Goal: Information Seeking & Learning: Find specific fact

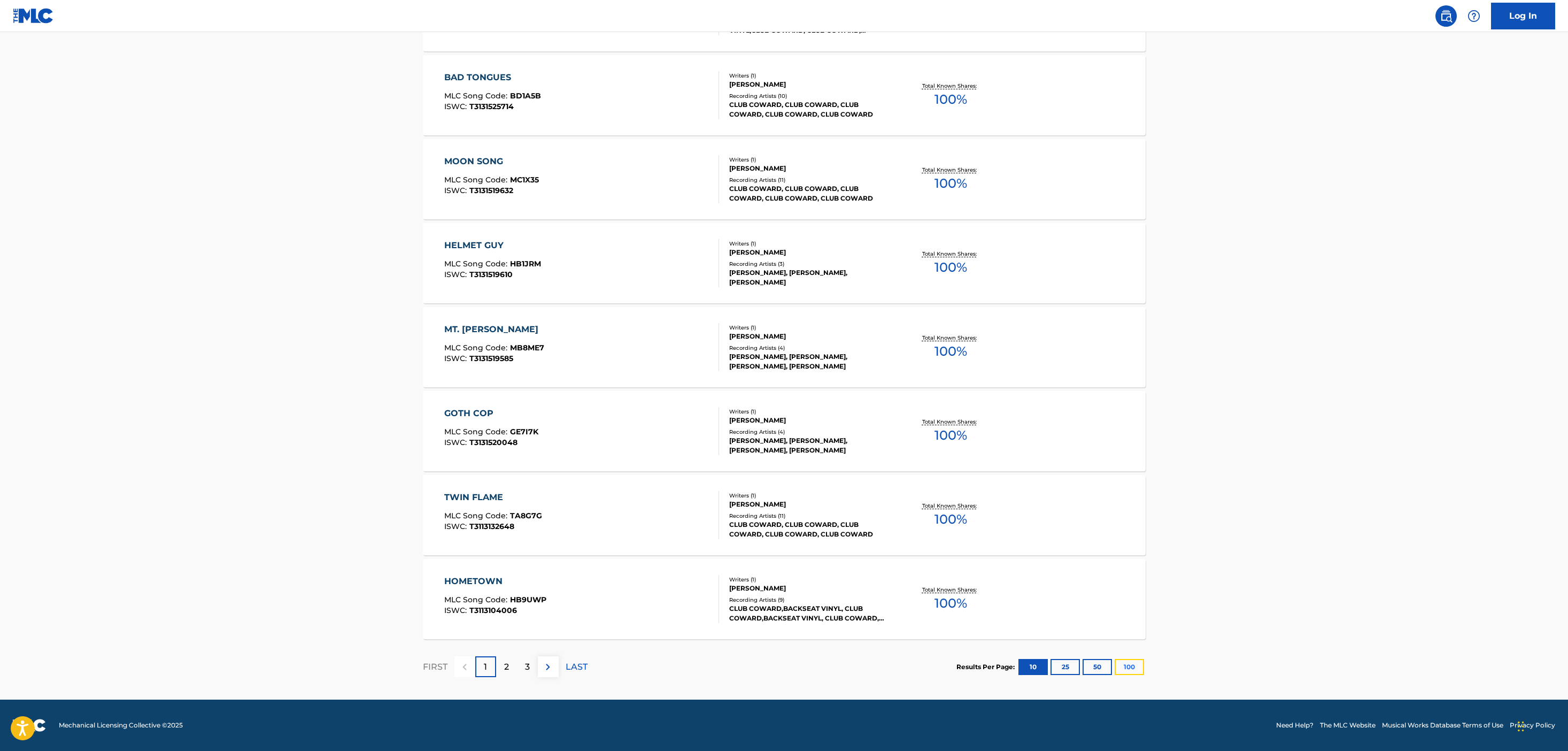
click at [1138, 665] on button "100" at bounding box center [1129, 667] width 29 height 16
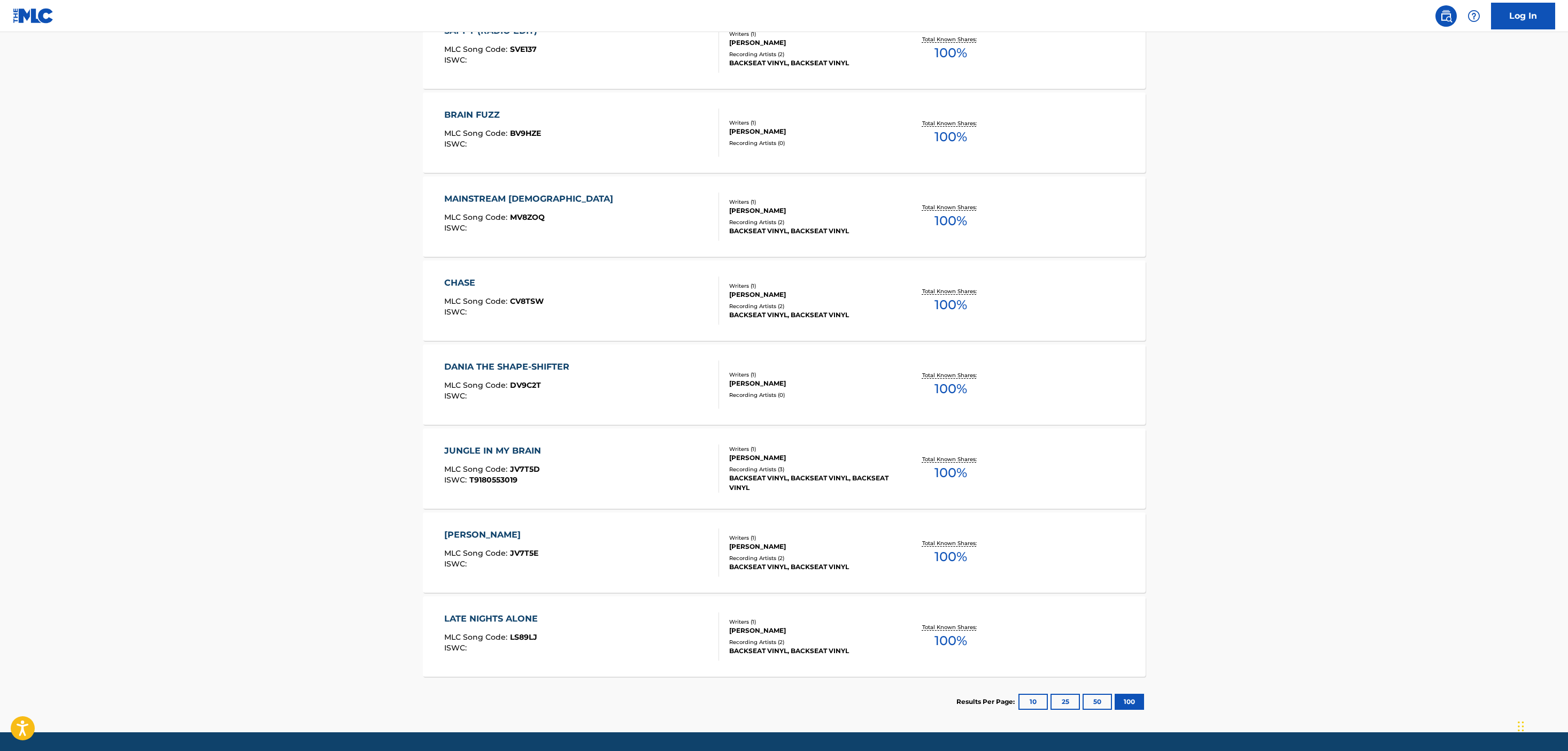
scroll to position [5089, 0]
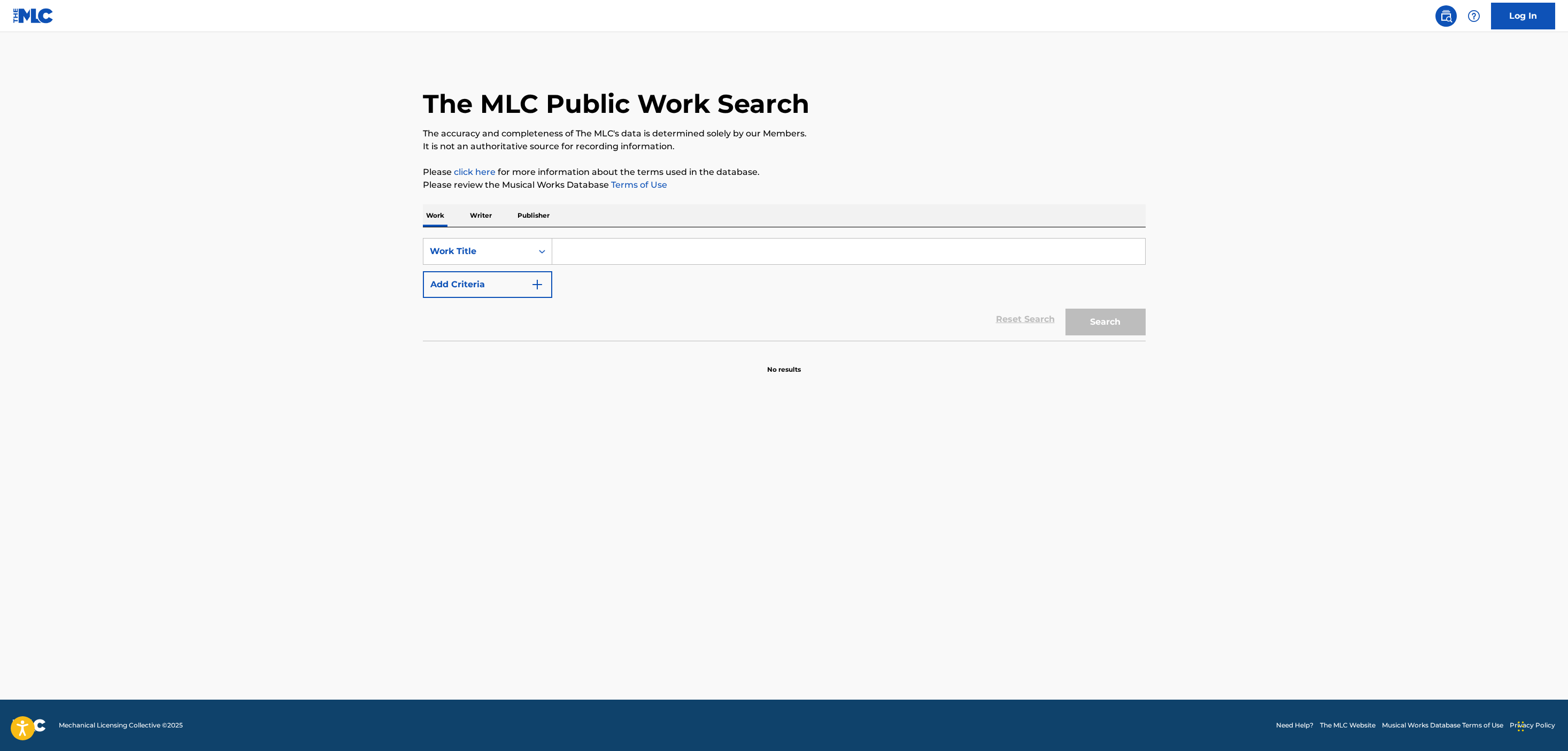
click at [470, 220] on p "Writer" at bounding box center [481, 216] width 29 height 23
click at [576, 253] on input "Search Form" at bounding box center [849, 252] width 593 height 26
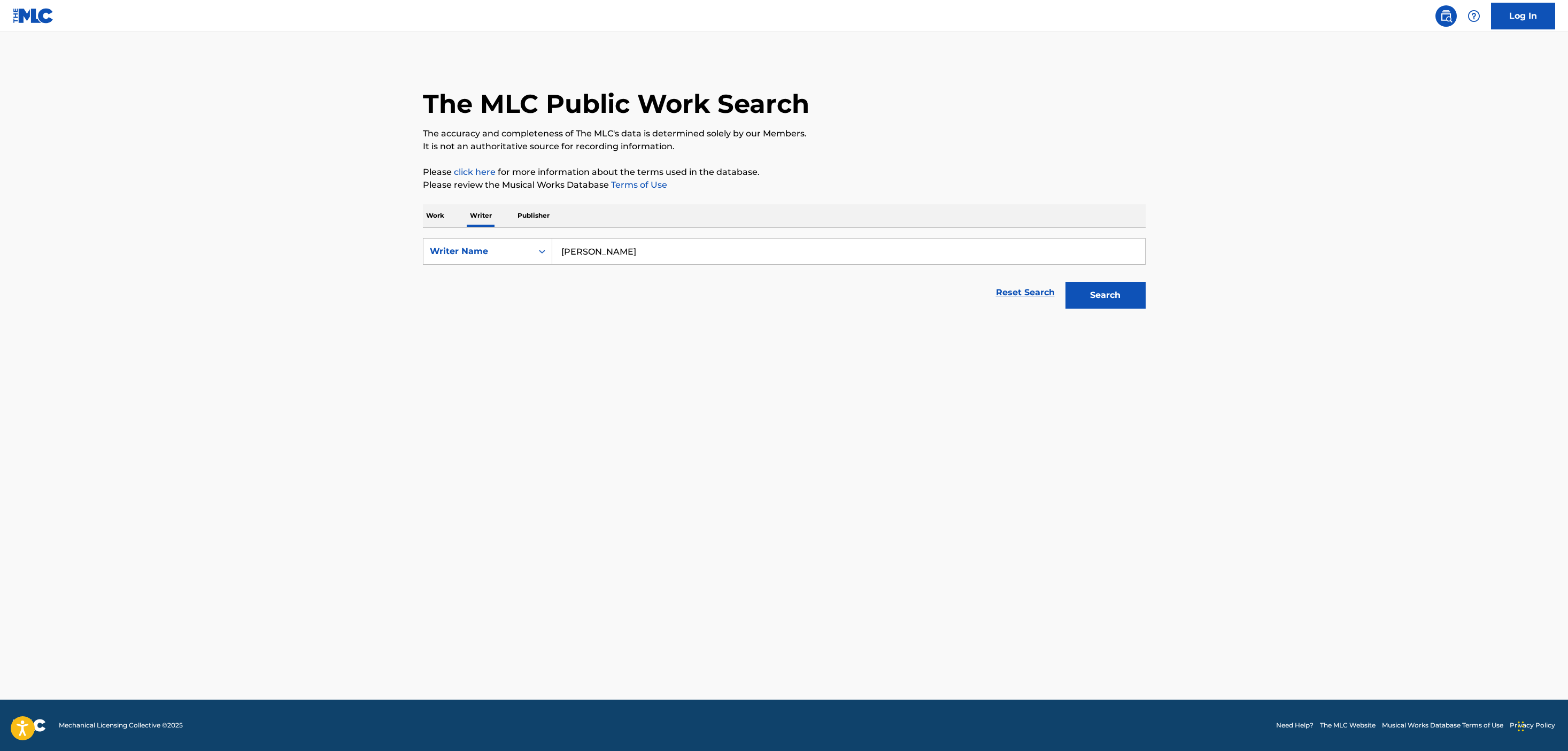
type input "nathan fuller"
click at [1065, 282] on button "Search" at bounding box center [1105, 295] width 80 height 27
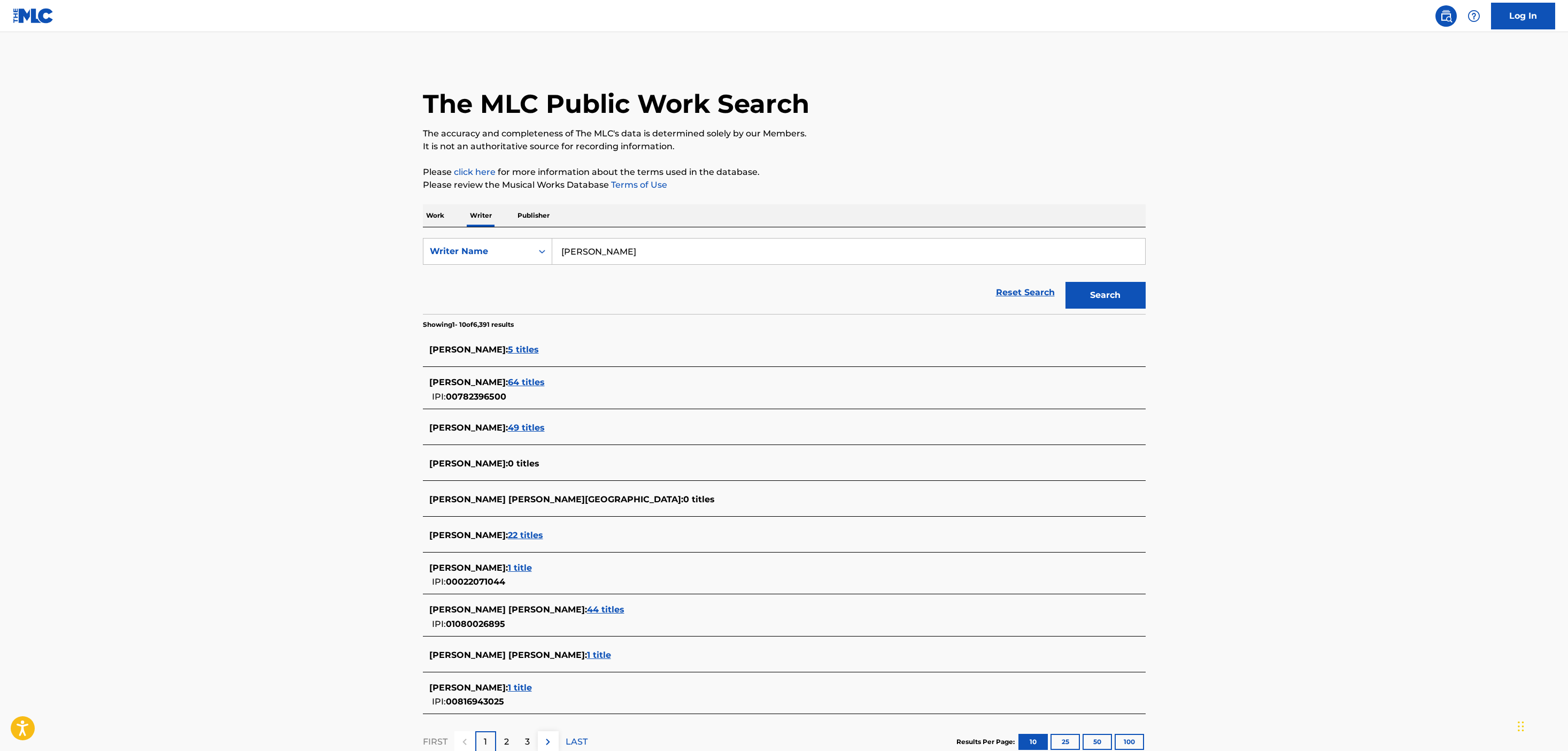
scroll to position [7, 0]
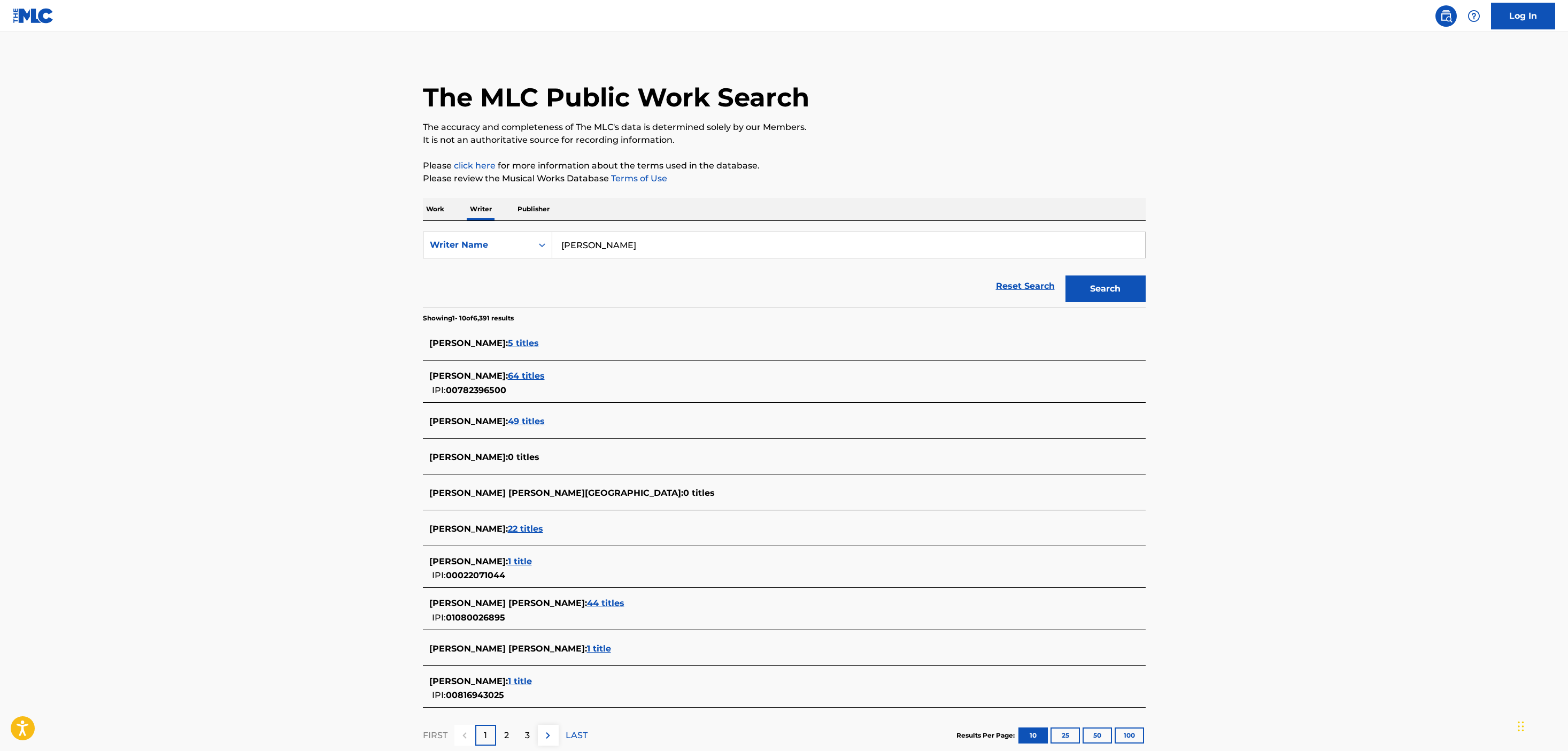
click at [587, 603] on span "44 titles" at bounding box center [605, 603] width 37 height 10
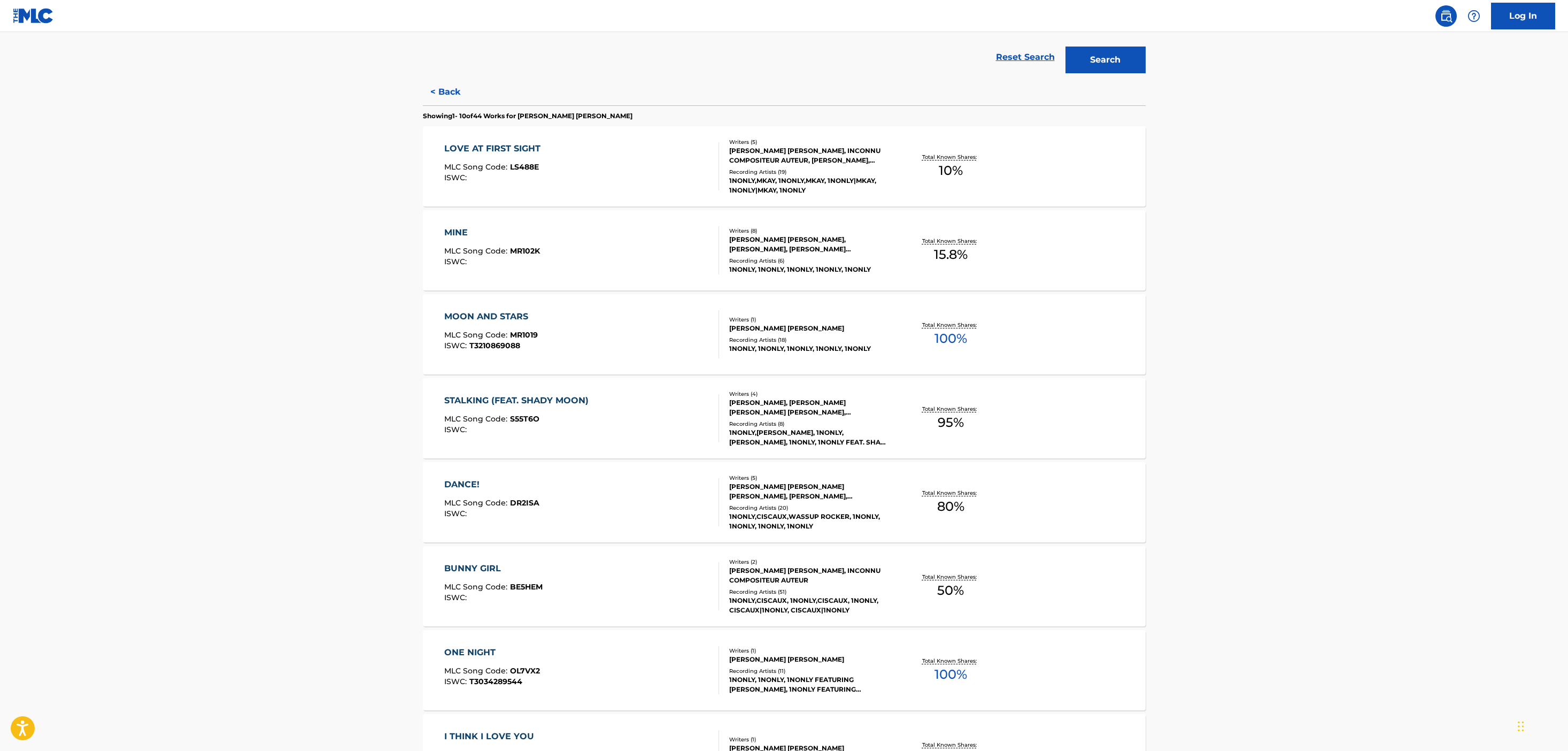
scroll to position [559, 0]
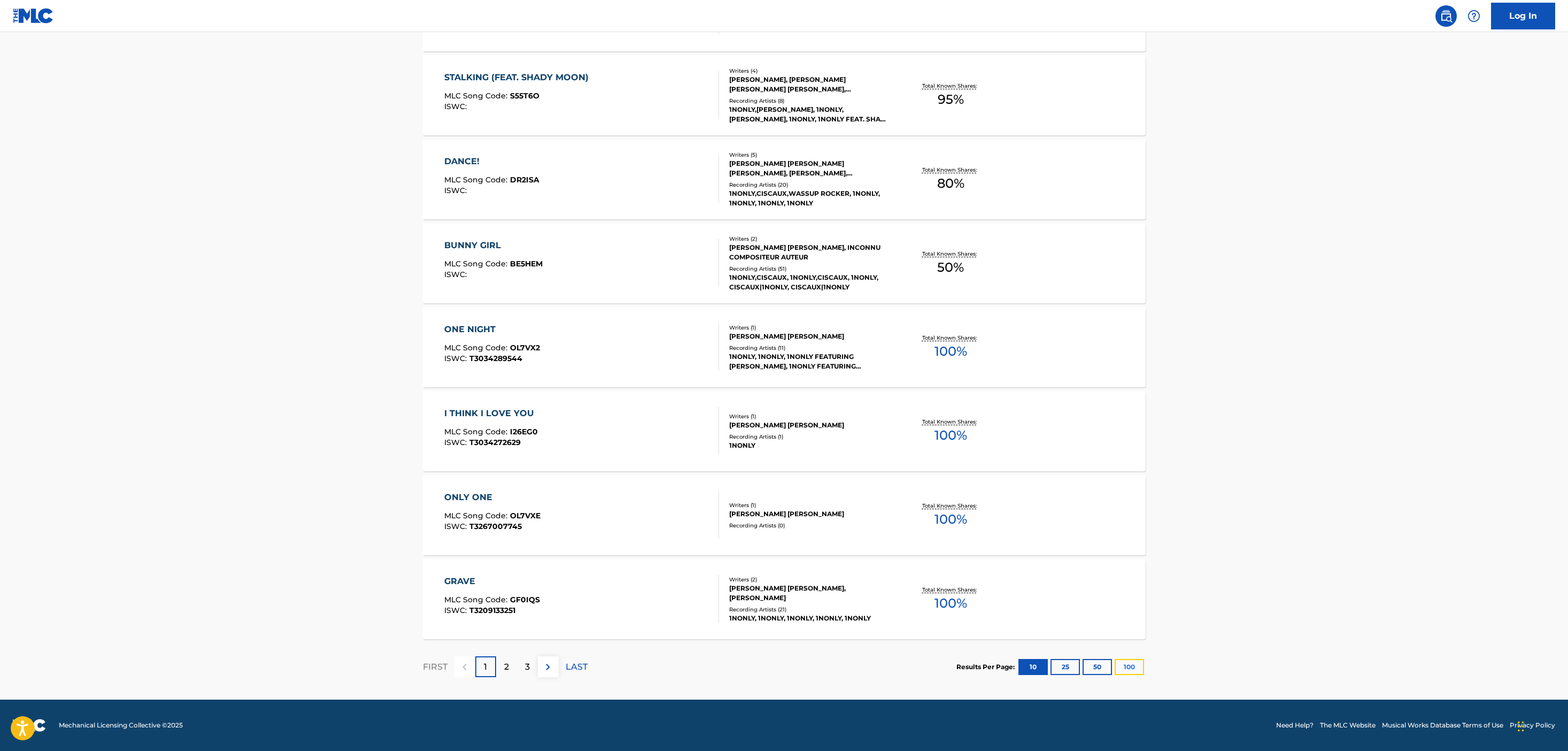
click at [1130, 666] on button "100" at bounding box center [1129, 667] width 29 height 16
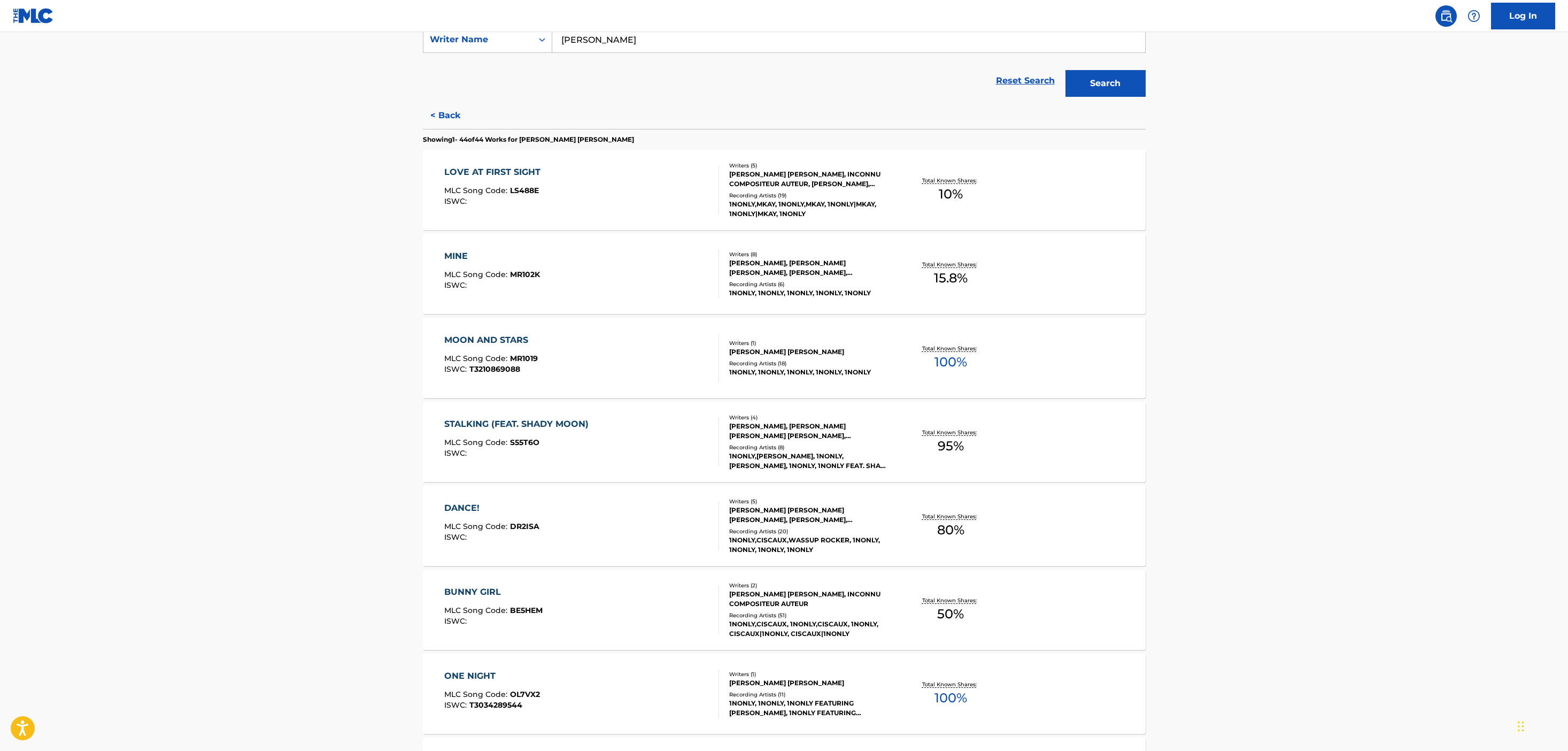
scroll to position [226, 0]
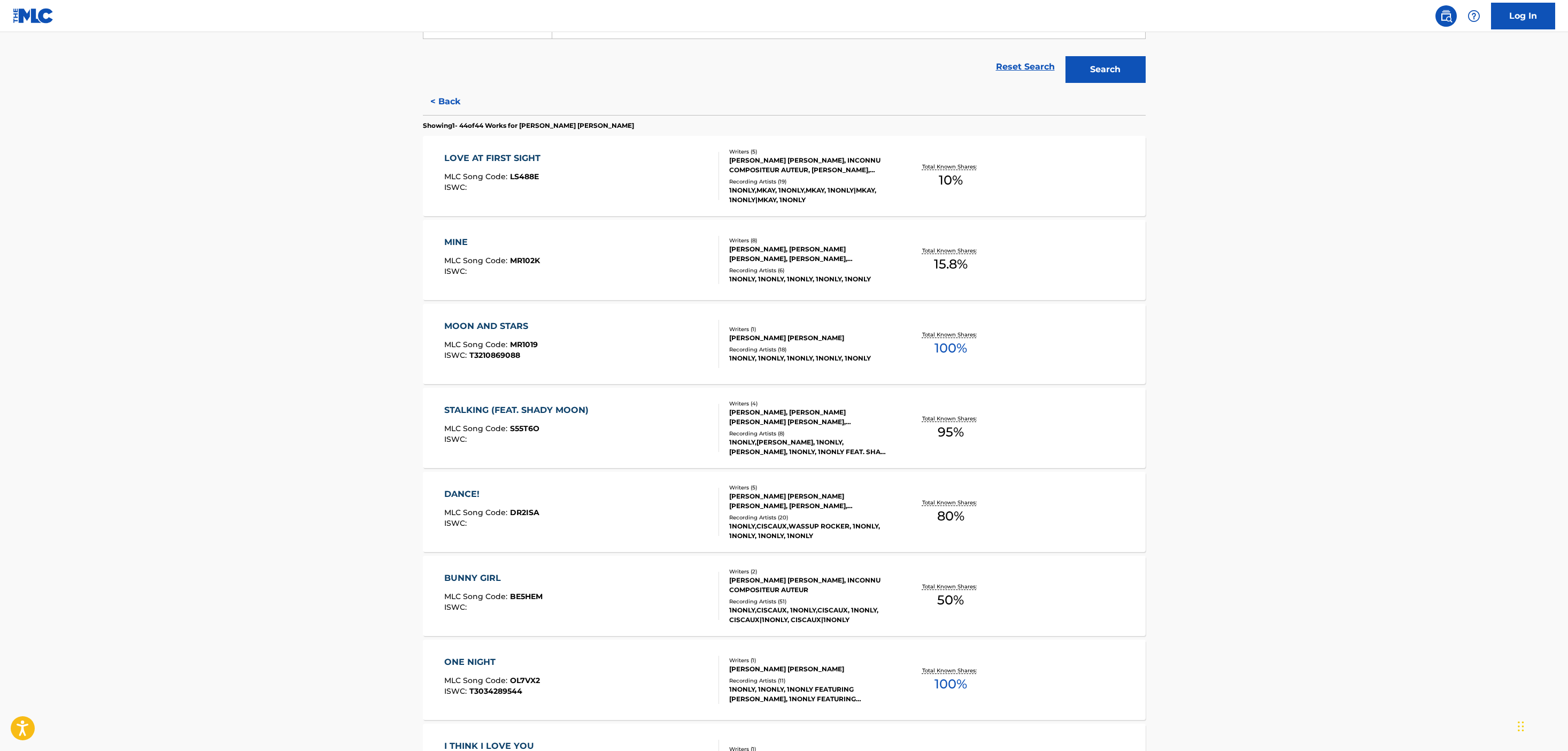
click at [663, 588] on div "BUNNY GIRL MLC Song Code : BE5HEM ISWC :" at bounding box center [581, 596] width 275 height 48
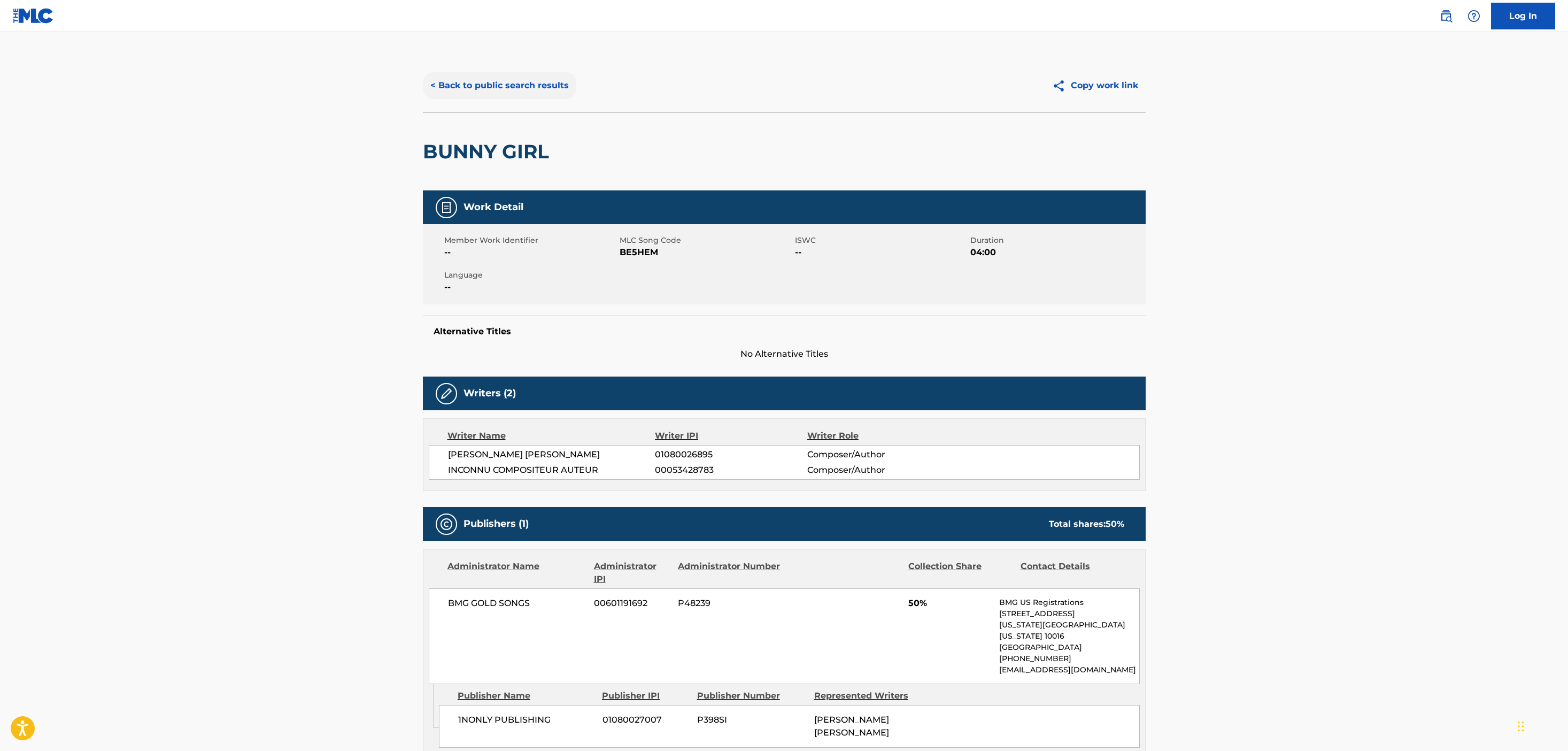
click at [491, 85] on button "< Back to public search results" at bounding box center [500, 86] width 153 height 27
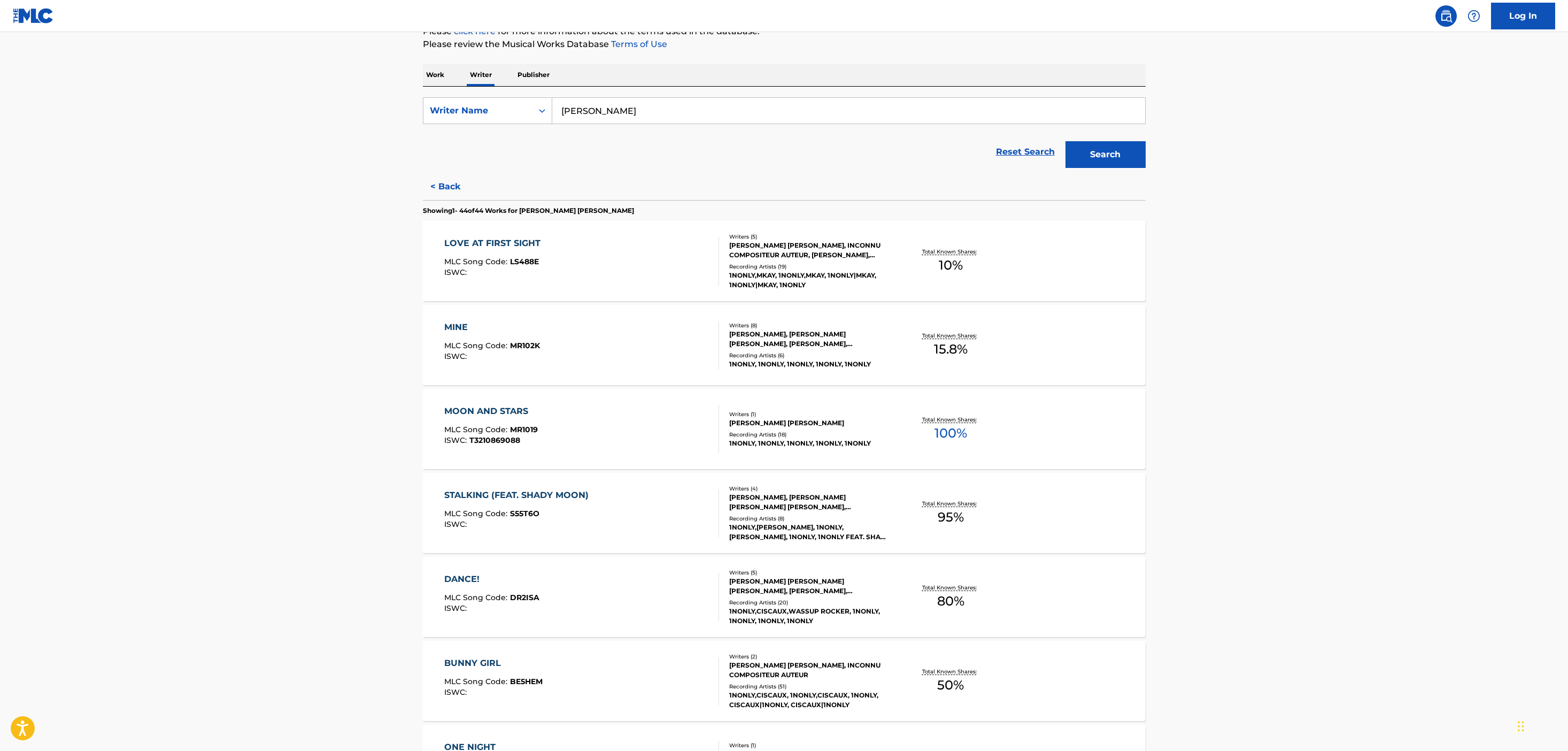
scroll to position [162, 0]
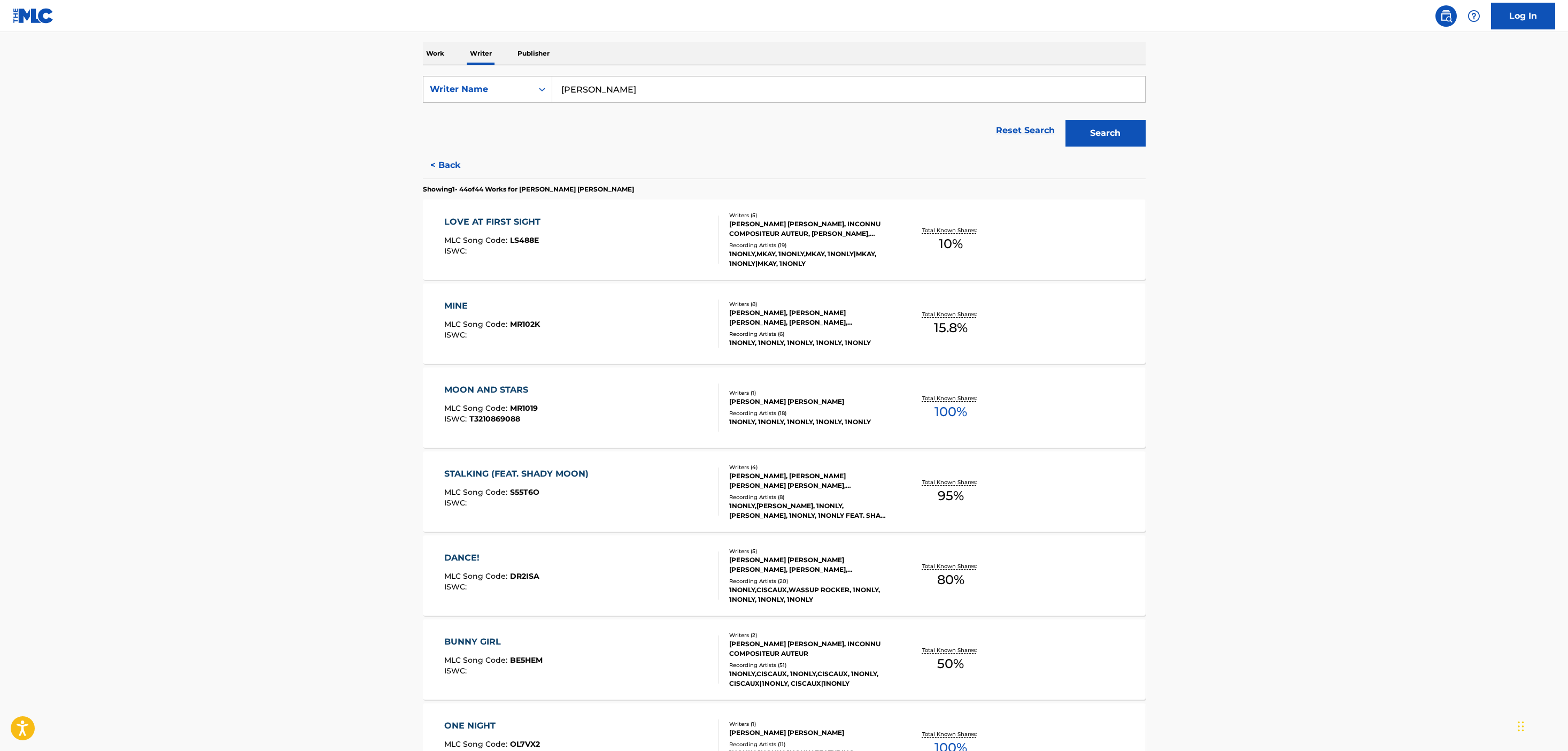
click at [569, 401] on div "MOON AND STARS MLC Song Code : MR1019 ISWC : T3210869088" at bounding box center [581, 407] width 275 height 48
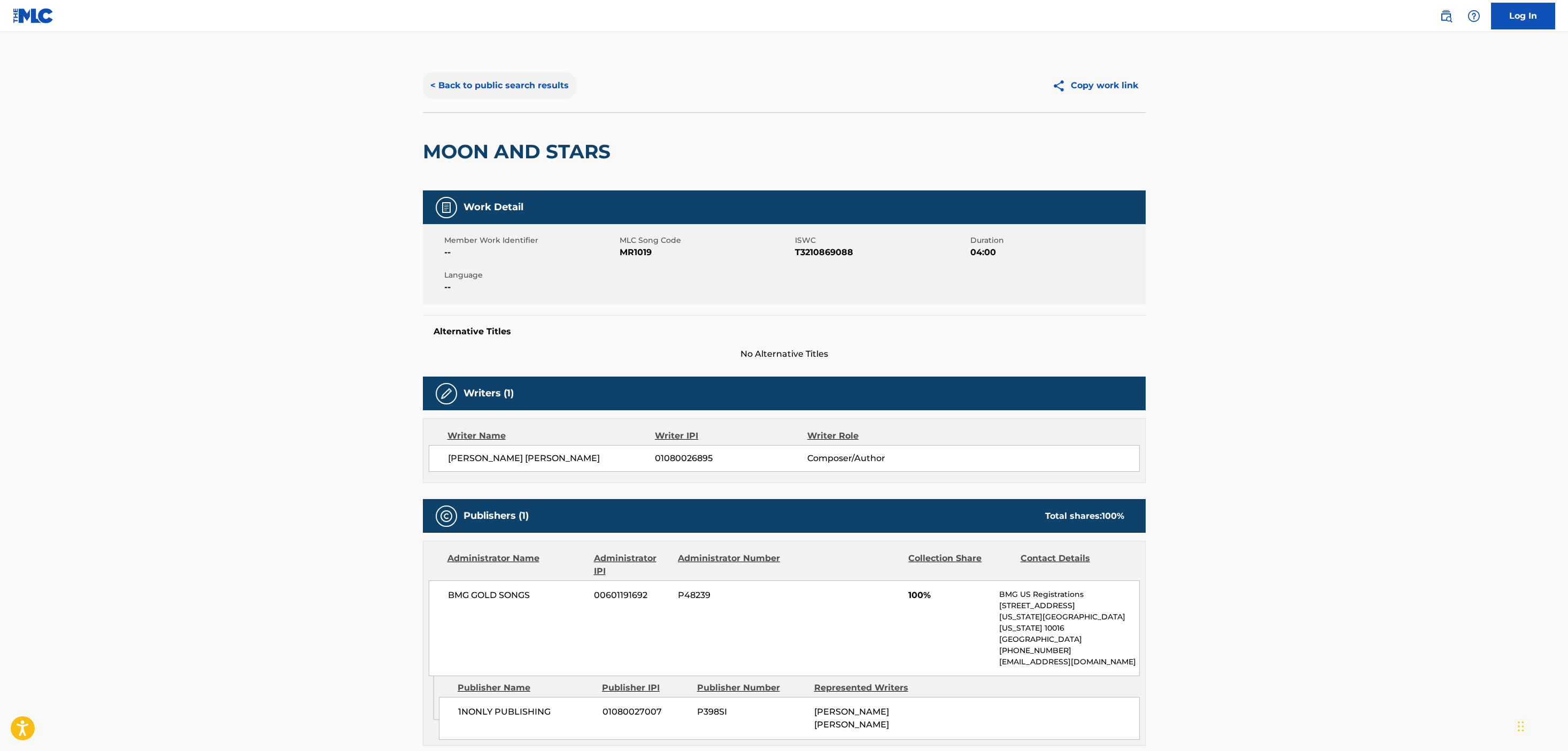
click at [448, 80] on button "< Back to public search results" at bounding box center [500, 86] width 153 height 27
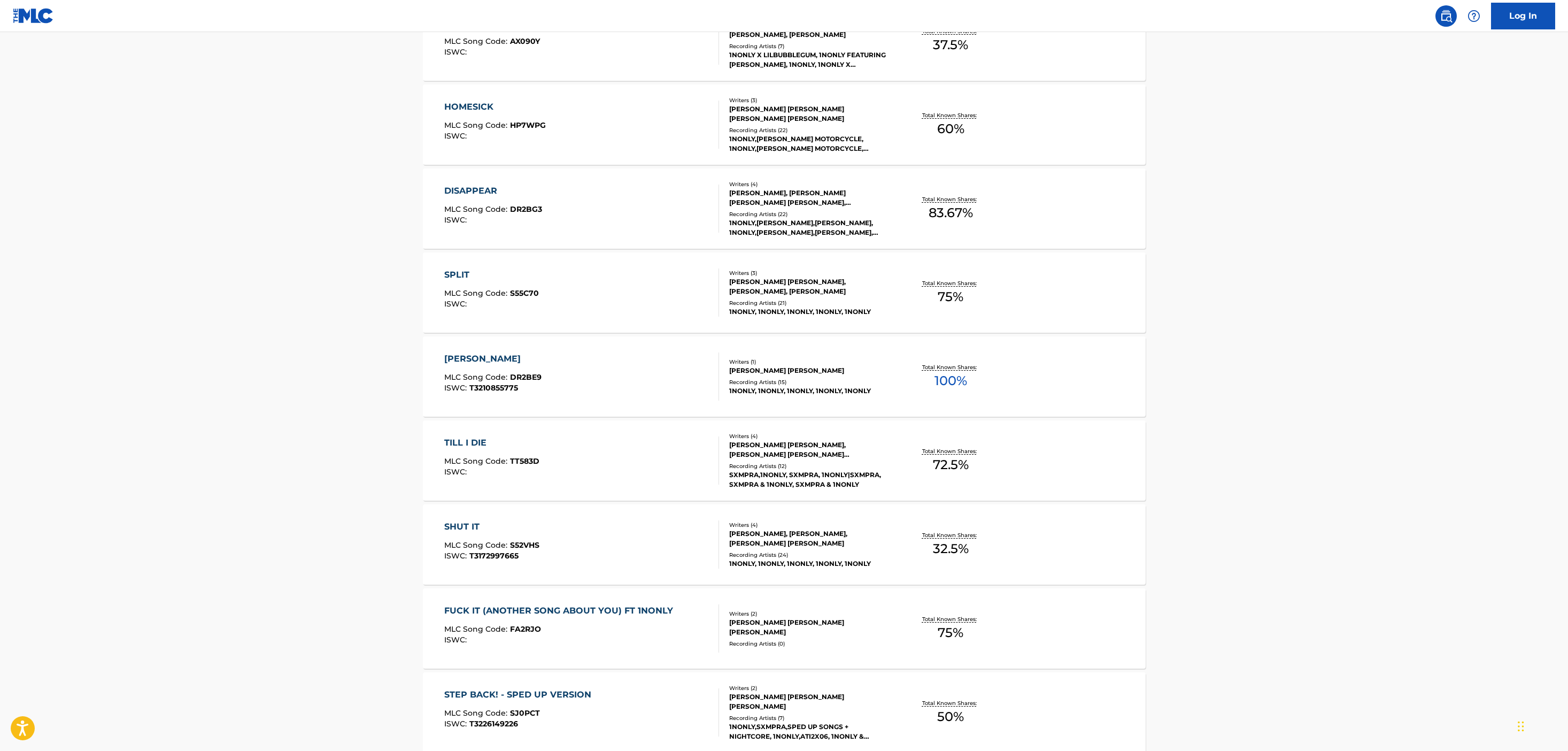
scroll to position [1634, 0]
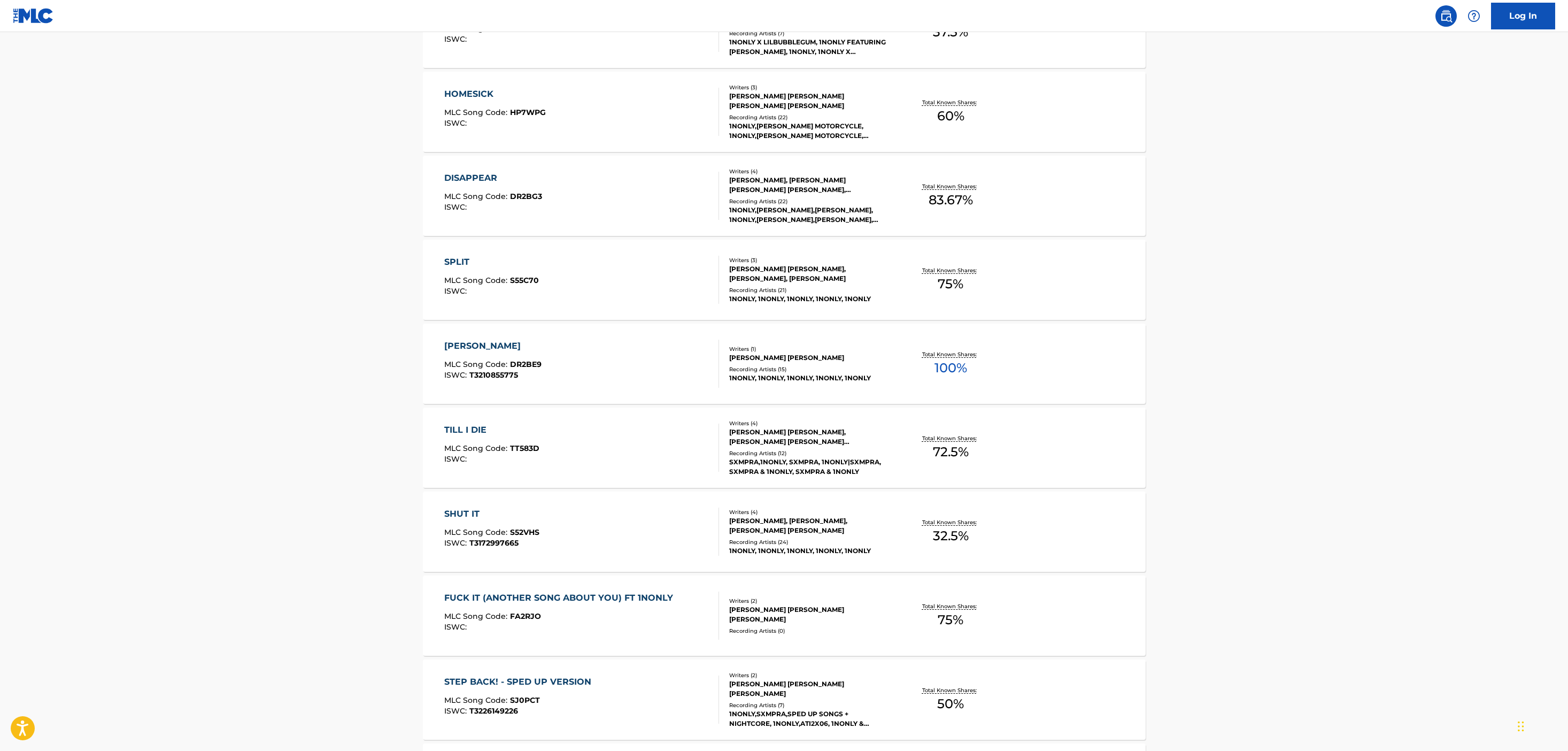
click at [495, 362] on span "MLC Song Code :" at bounding box center [477, 364] width 66 height 10
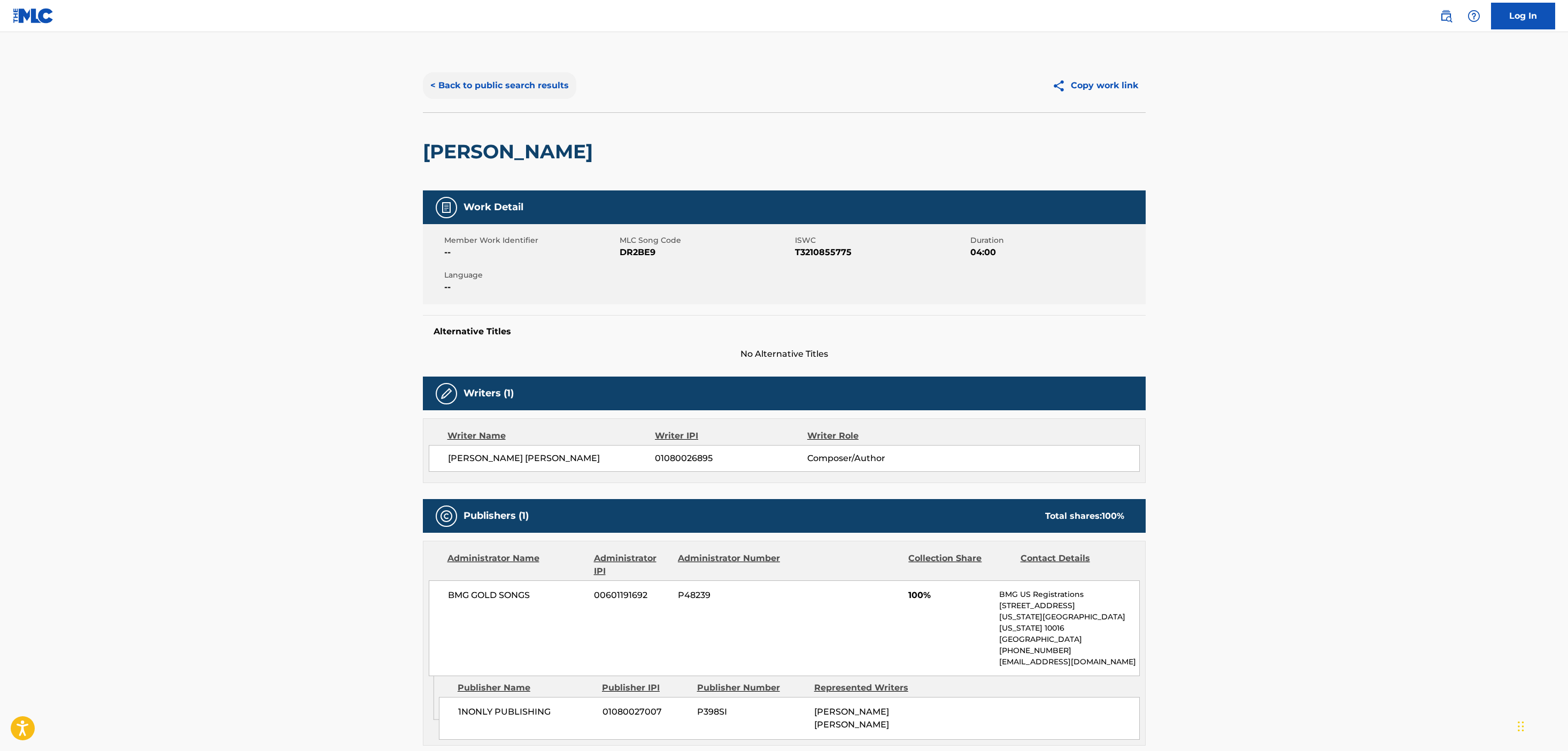
click at [468, 86] on button "< Back to public search results" at bounding box center [500, 86] width 153 height 27
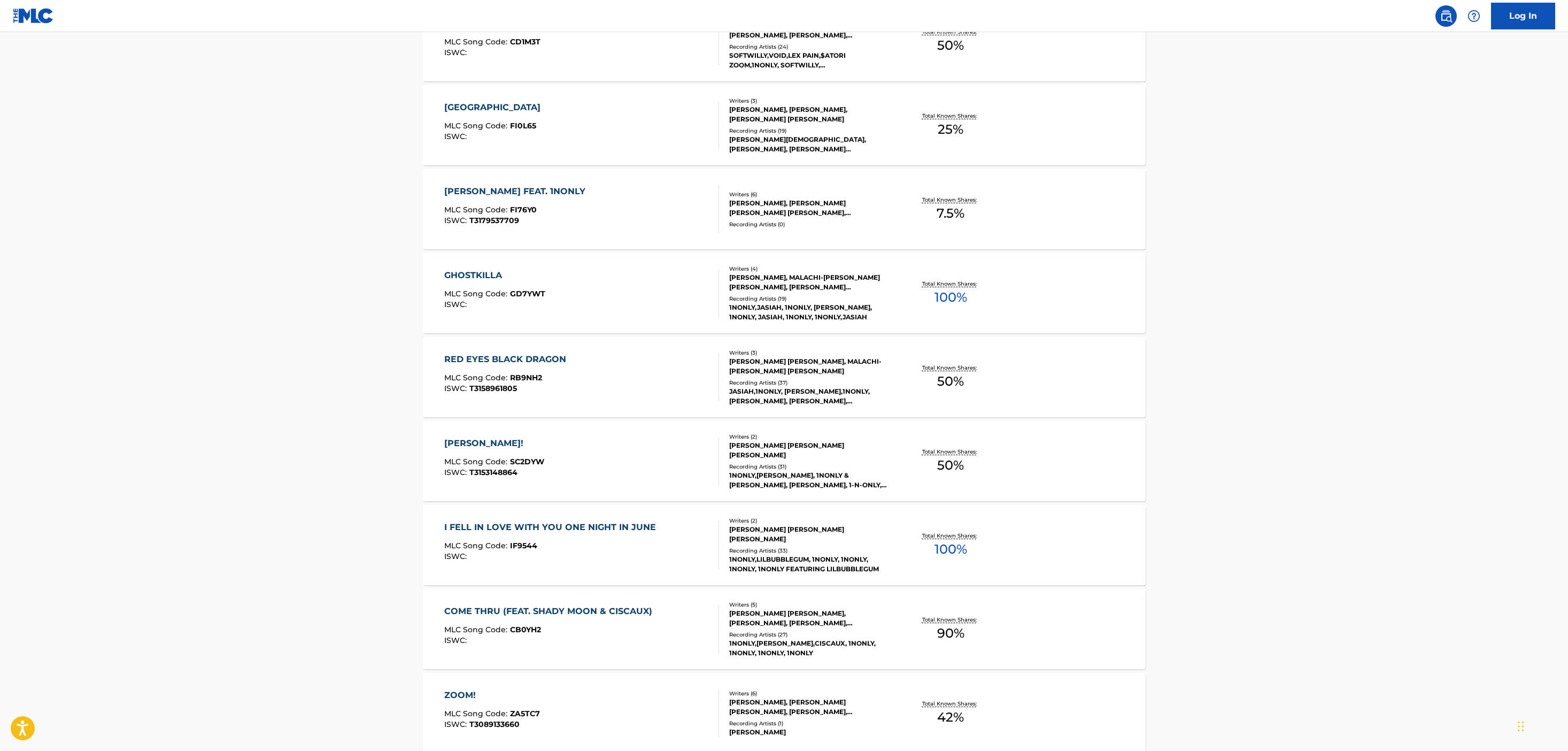
scroll to position [2714, 0]
click at [506, 465] on span "T3153148864" at bounding box center [493, 470] width 48 height 10
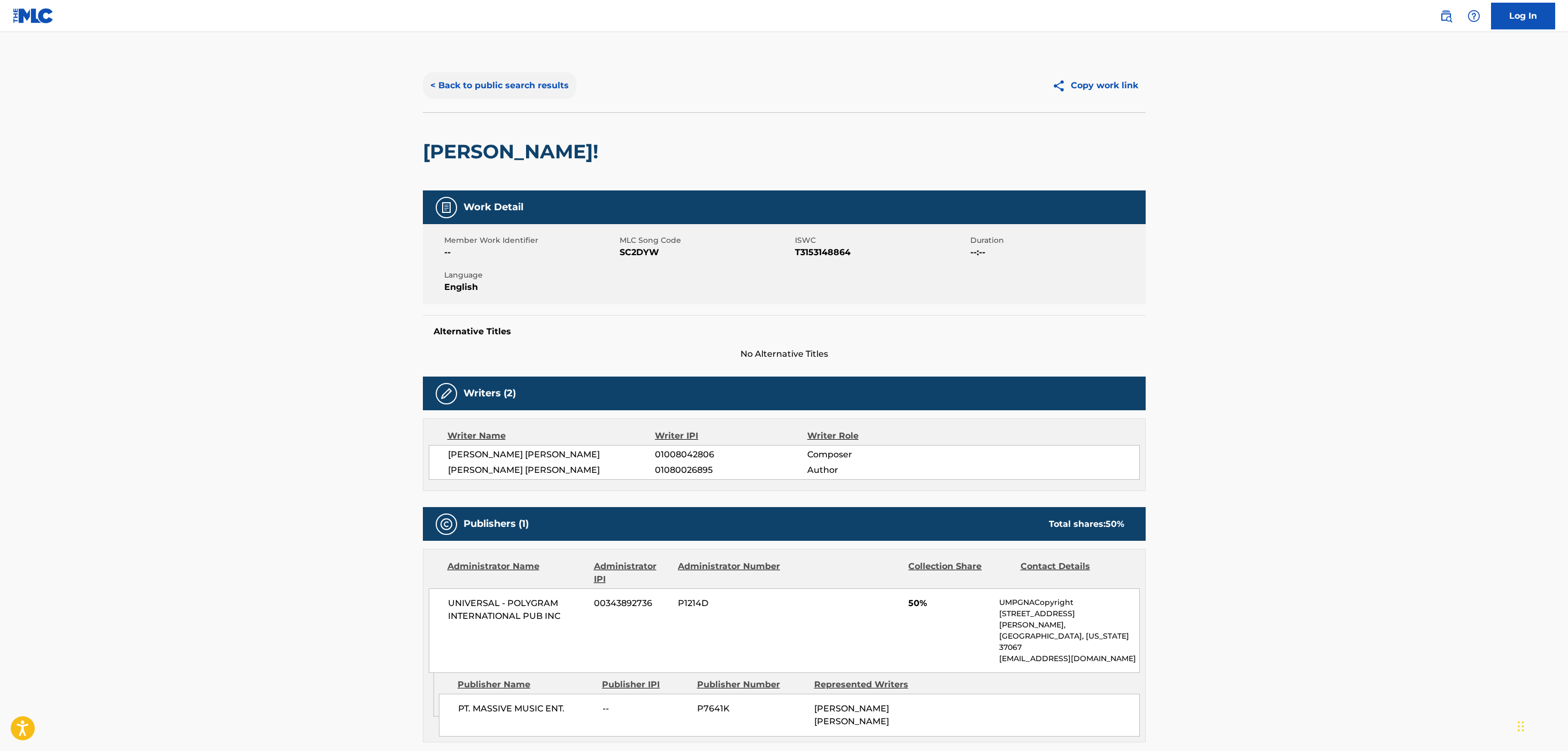
click at [501, 85] on button "< Back to public search results" at bounding box center [500, 86] width 153 height 27
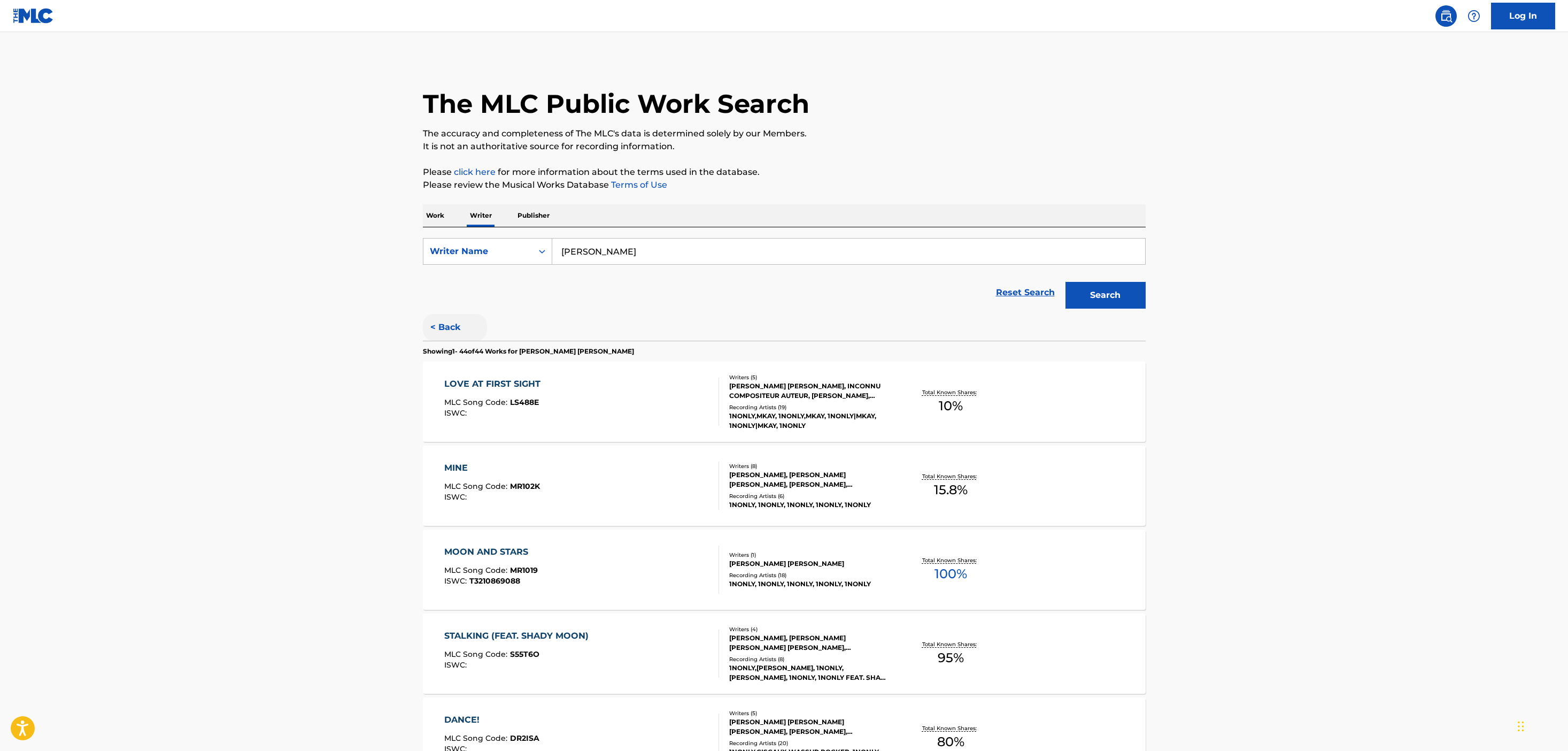
click at [439, 330] on button "< Back" at bounding box center [455, 328] width 64 height 27
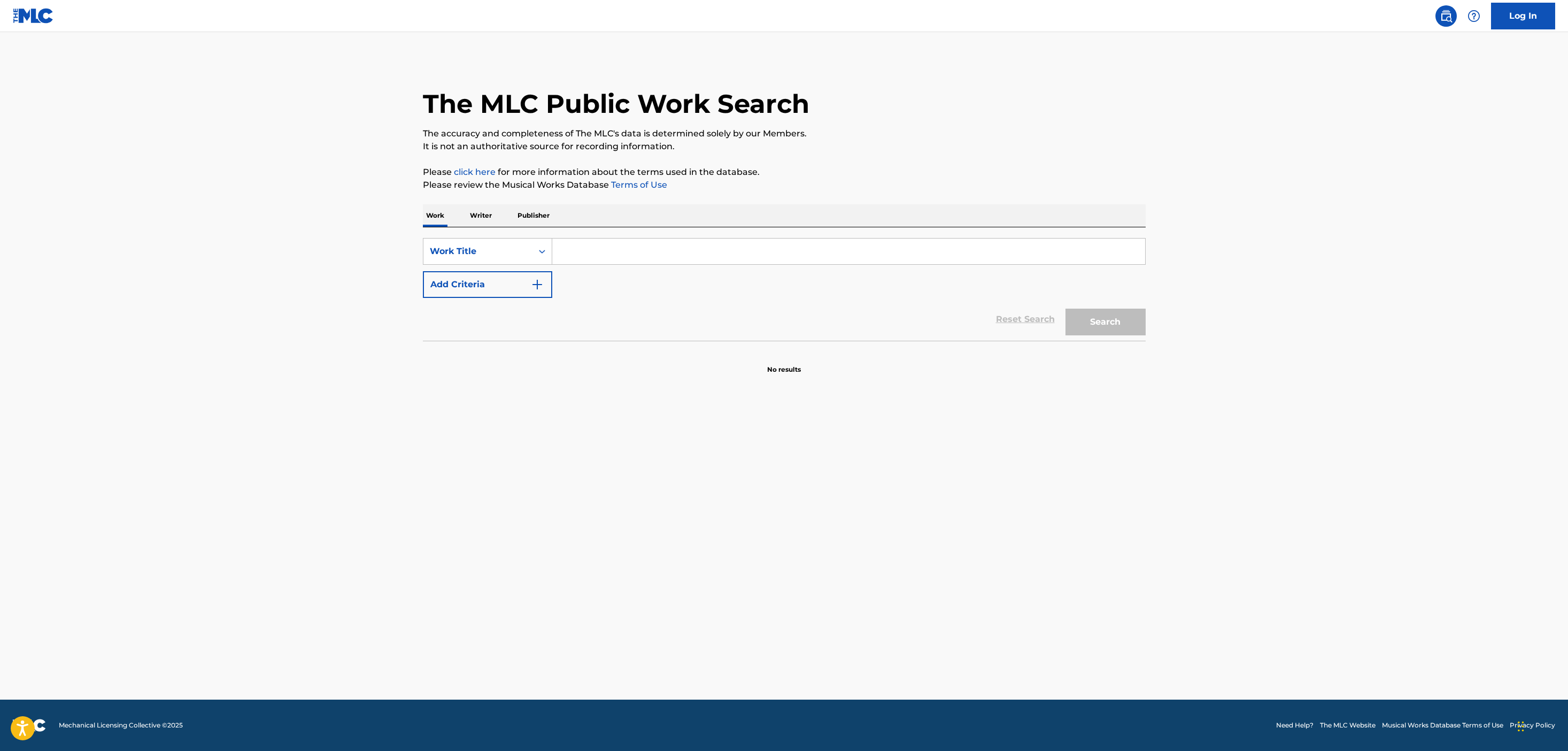
click at [584, 250] on input "Search Form" at bounding box center [849, 252] width 593 height 26
type input "stay with me"
click at [510, 291] on button "Add Criteria" at bounding box center [488, 284] width 130 height 27
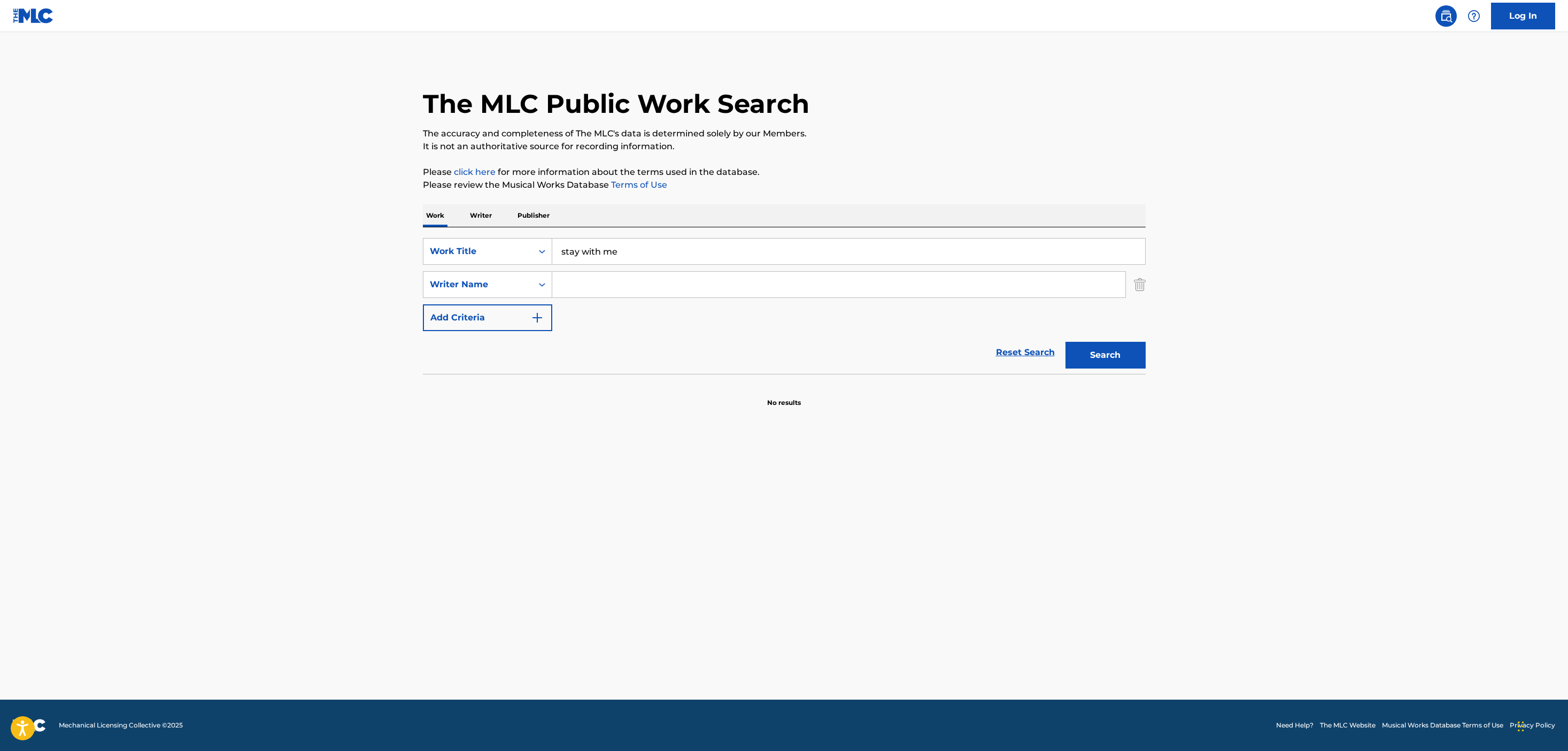
click at [611, 304] on div "SearchWithCriteriaef861ea2-c030-4393-8d2f-6824c009e2cb Work Title stay with me …" at bounding box center [784, 284] width 723 height 93
click at [601, 286] on input "Search Form" at bounding box center [839, 284] width 573 height 26
type input "[PERSON_NAME]"
click at [1065, 342] on button "Search" at bounding box center [1105, 355] width 80 height 27
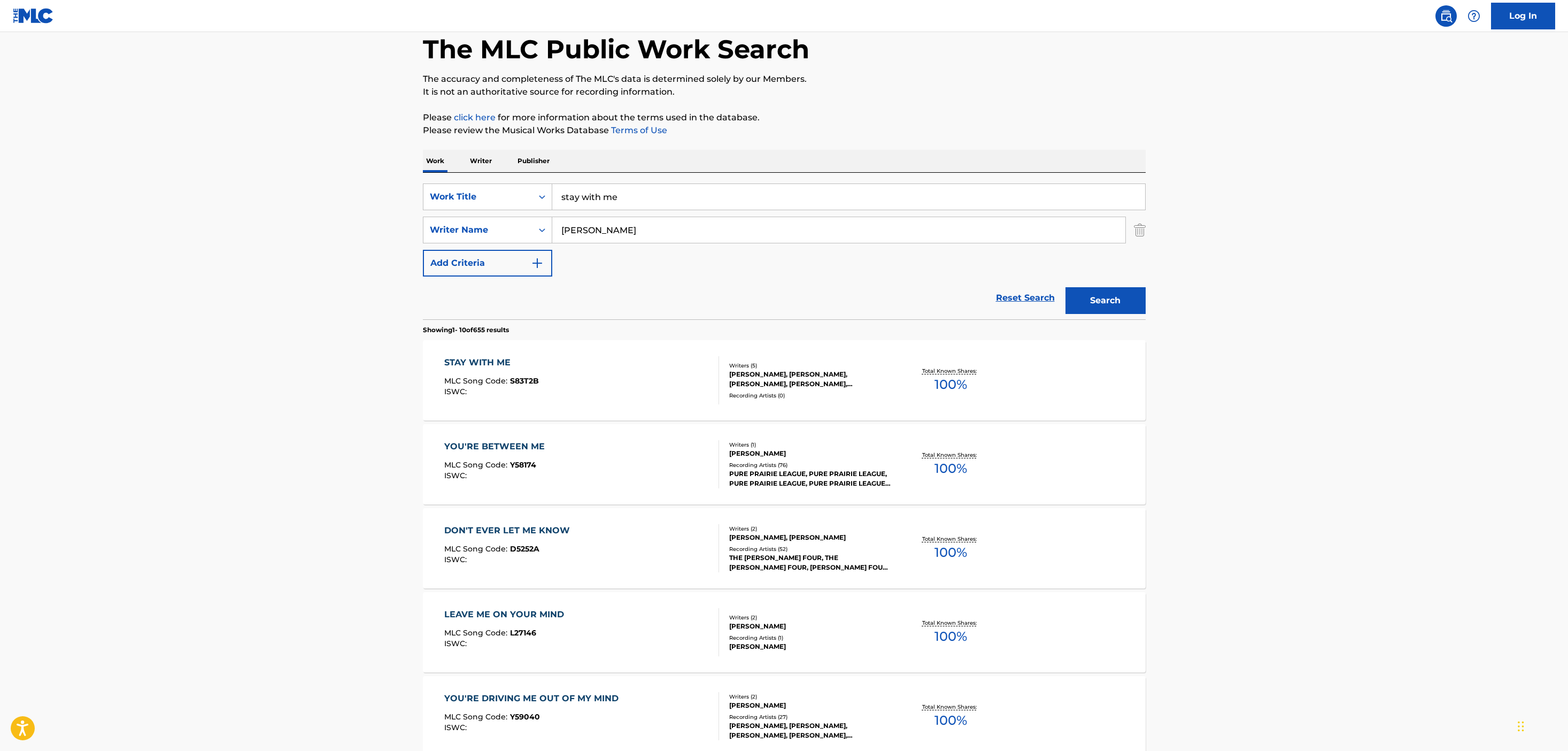
scroll to position [49, 0]
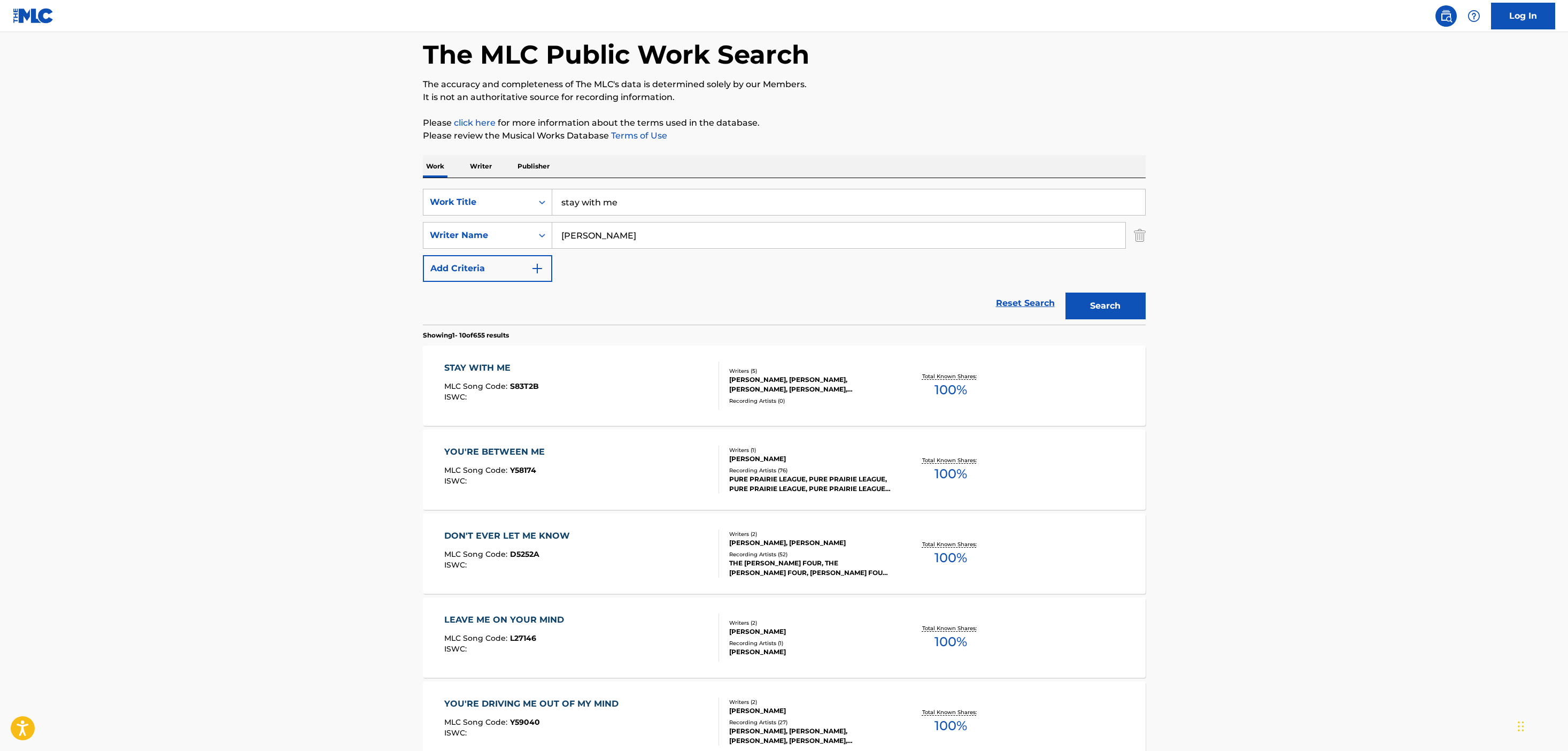
click at [583, 204] on input "stay with me" at bounding box center [849, 202] width 593 height 26
type input "moon"
click at [1065, 292] on button "Search" at bounding box center [1105, 306] width 80 height 27
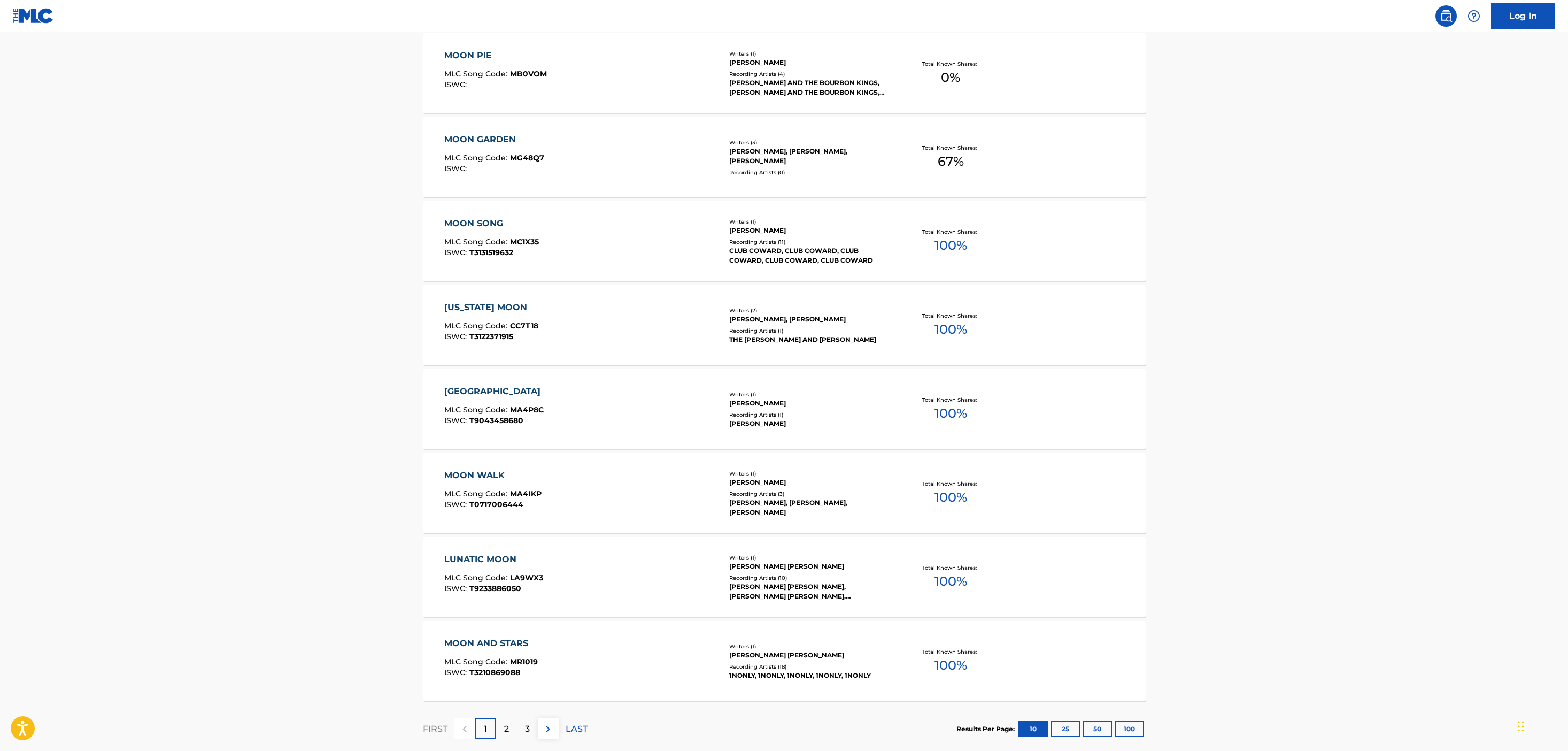
scroll to position [591, 0]
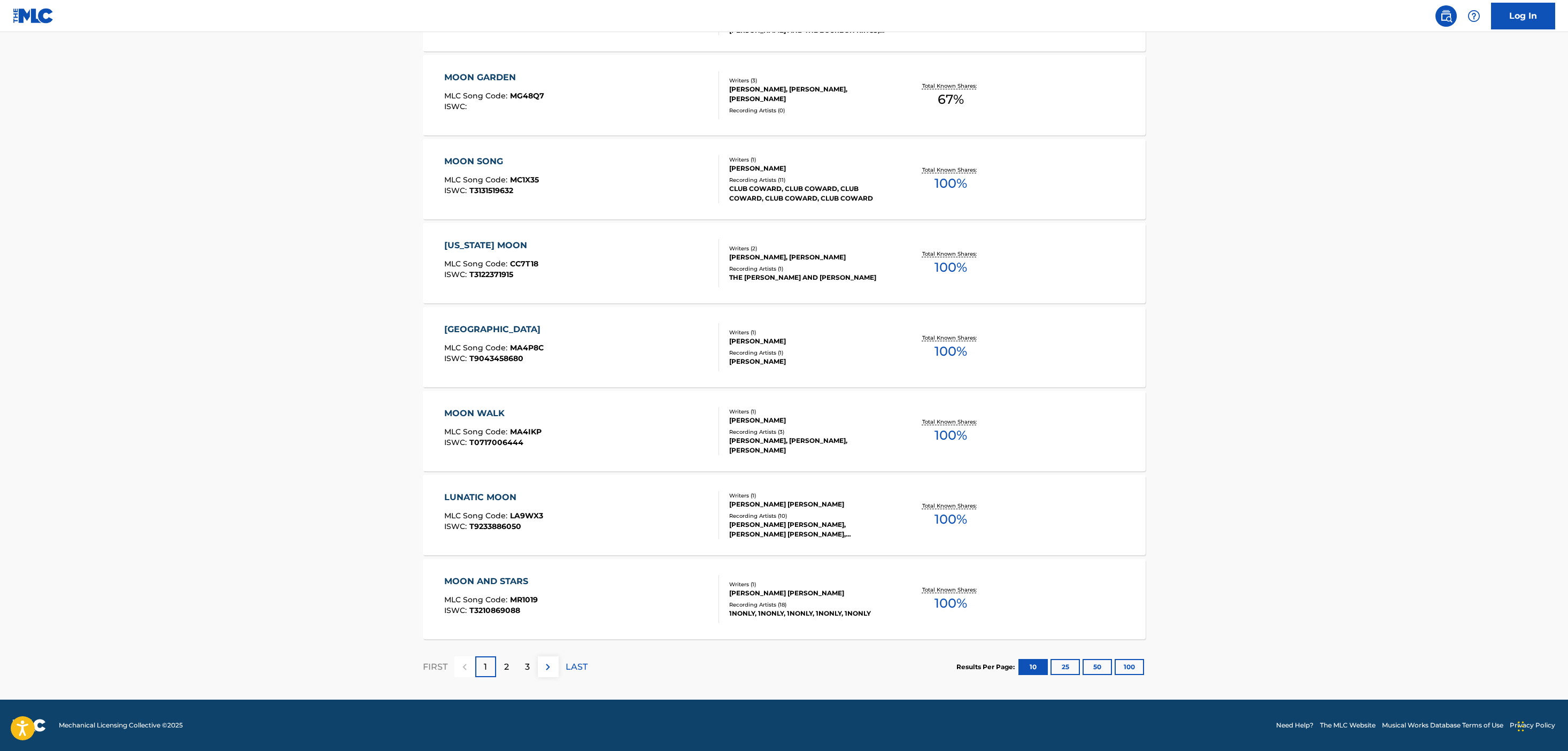
click at [587, 601] on div "MOON AND STARS MLC Song Code : MR1019 ISWC : T3210869088" at bounding box center [581, 599] width 275 height 48
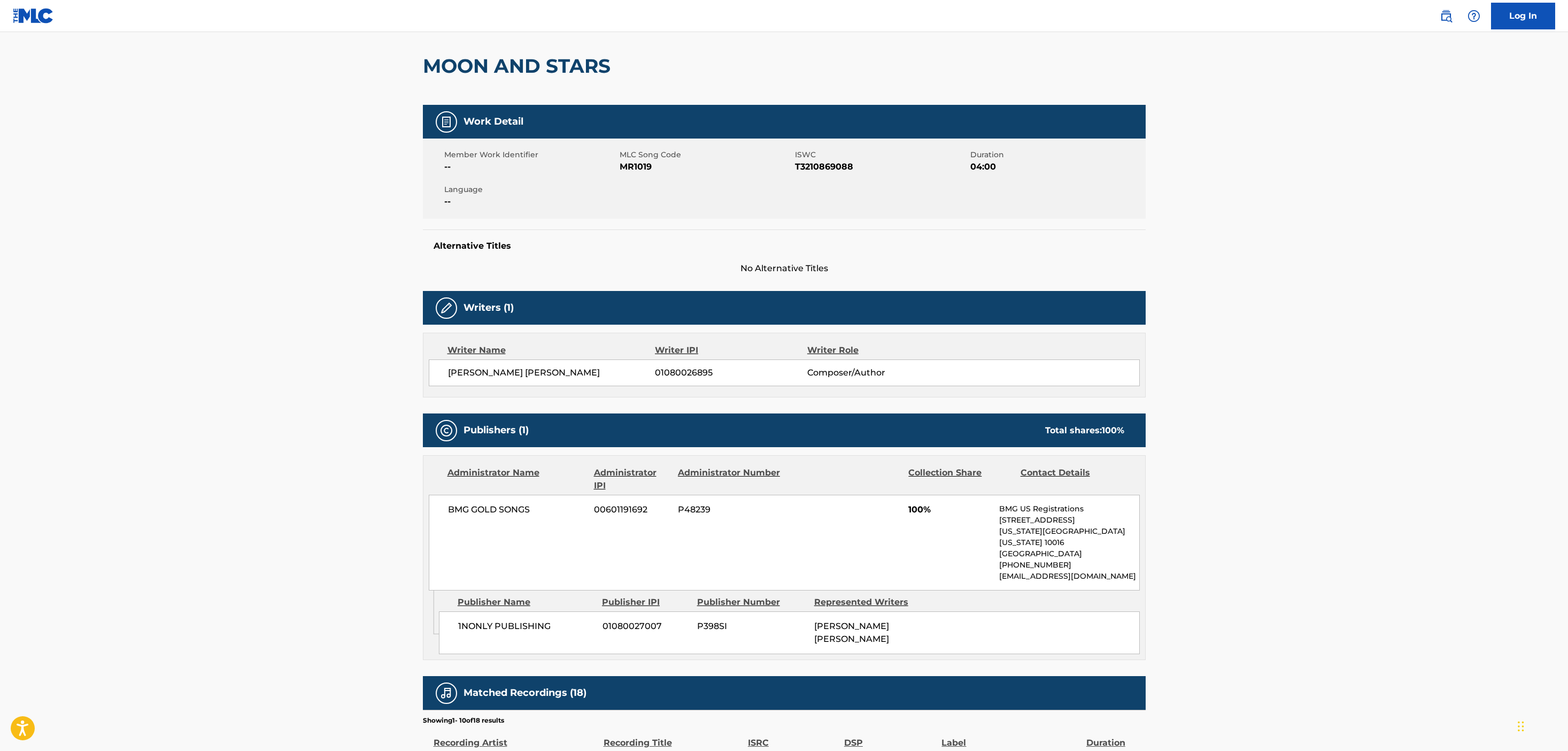
scroll to position [49, 0]
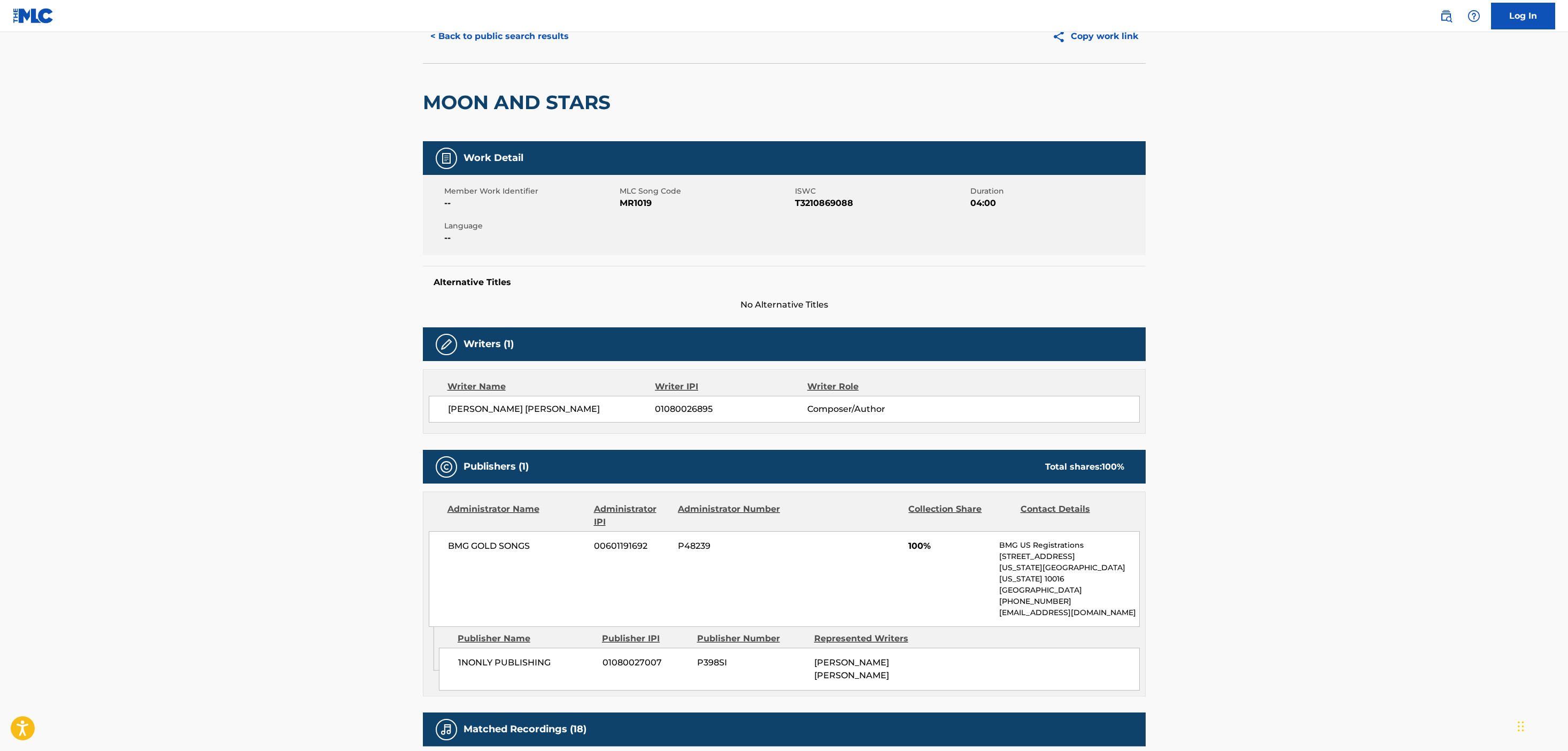
click at [502, 21] on nav "Log In" at bounding box center [784, 16] width 1568 height 32
click at [498, 37] on button "< Back to public search results" at bounding box center [500, 37] width 153 height 27
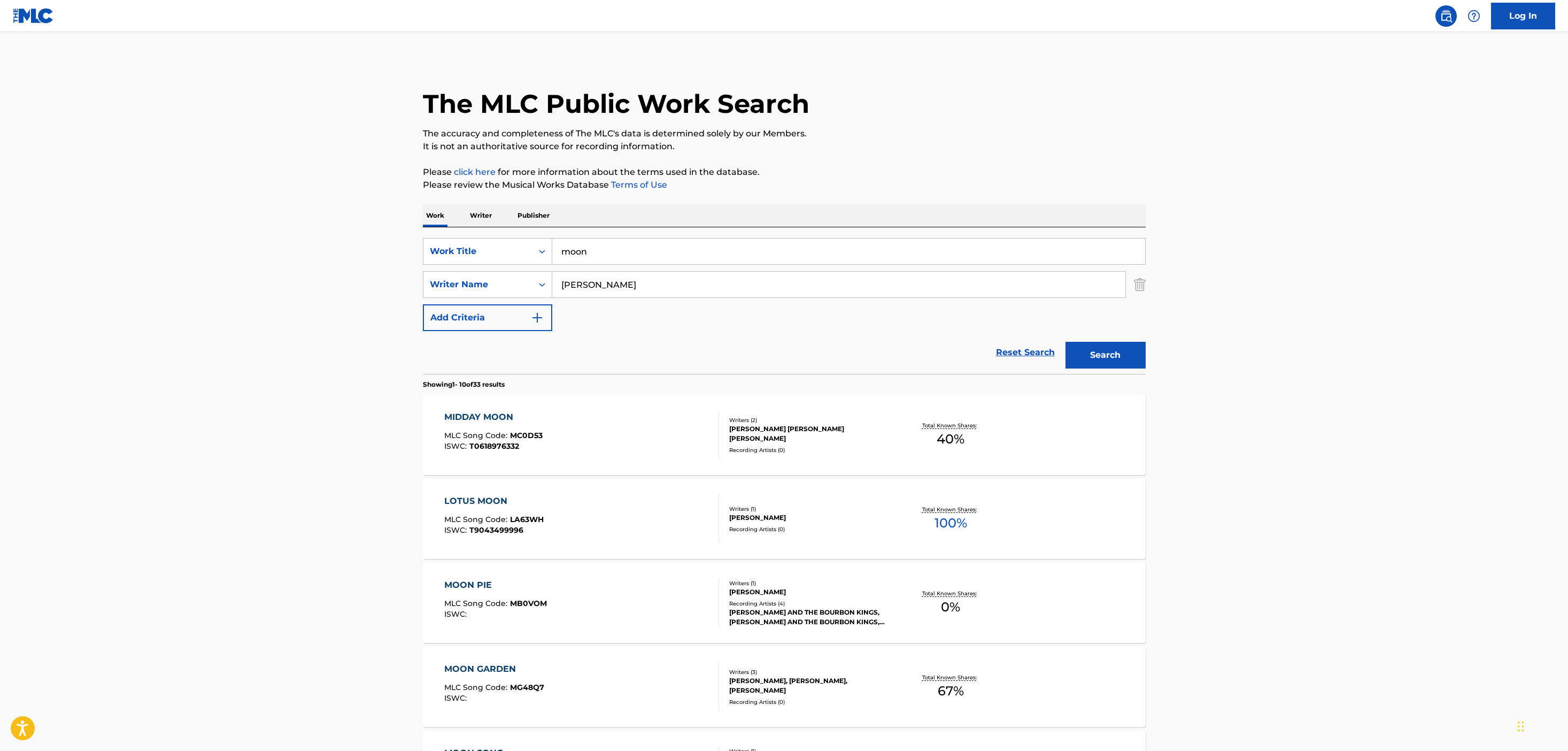
click at [575, 234] on div "SearchWithCriteriaef861ea2-c030-4393-8d2f-6824c009e2cb Work Title moon SearchWi…" at bounding box center [784, 300] width 723 height 147
click at [573, 242] on input "moon" at bounding box center [849, 252] width 593 height 26
click at [573, 242] on input "moon" at bounding box center [849, 252] width 593 height 26
type input "bunny"
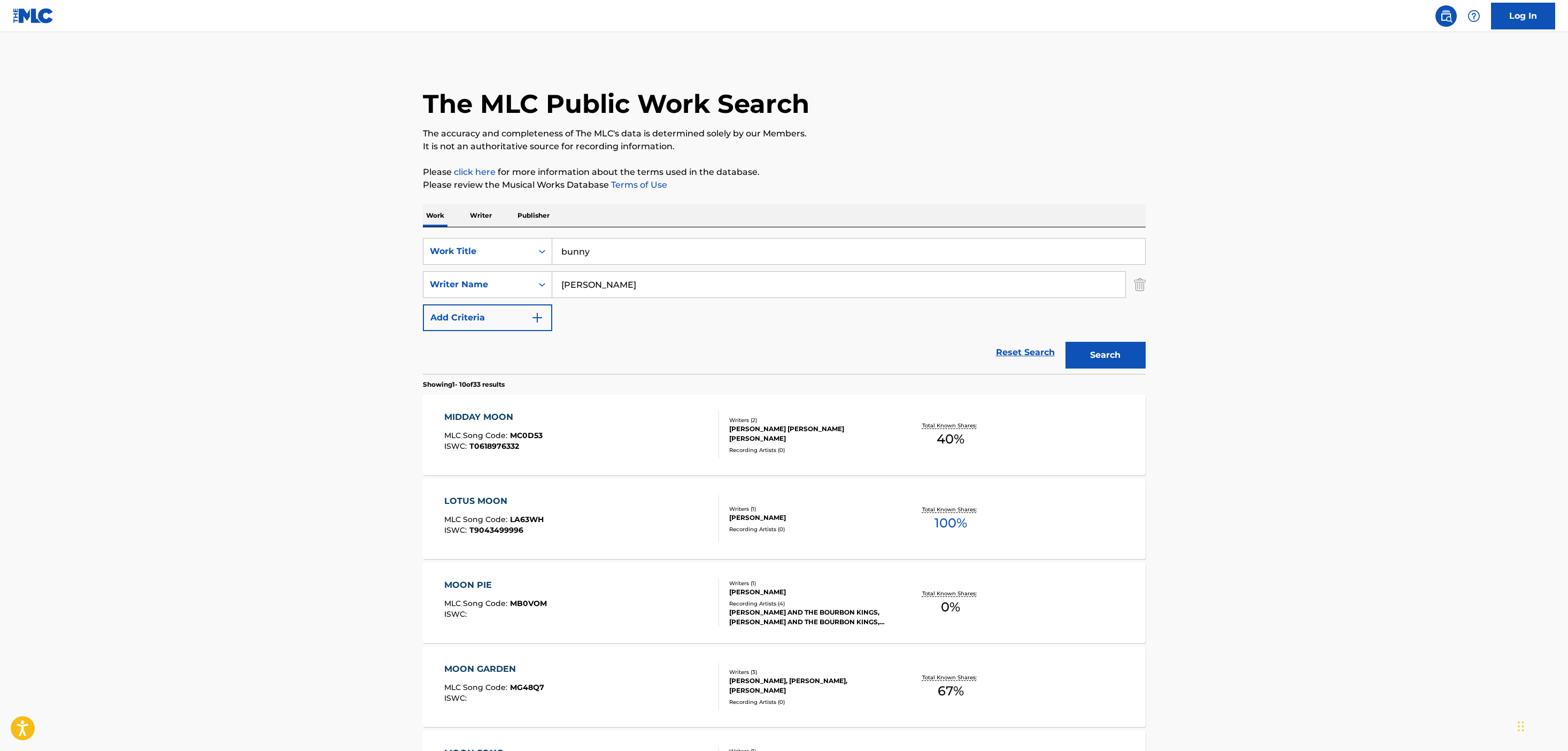
click at [1065, 342] on button "Search" at bounding box center [1105, 355] width 80 height 27
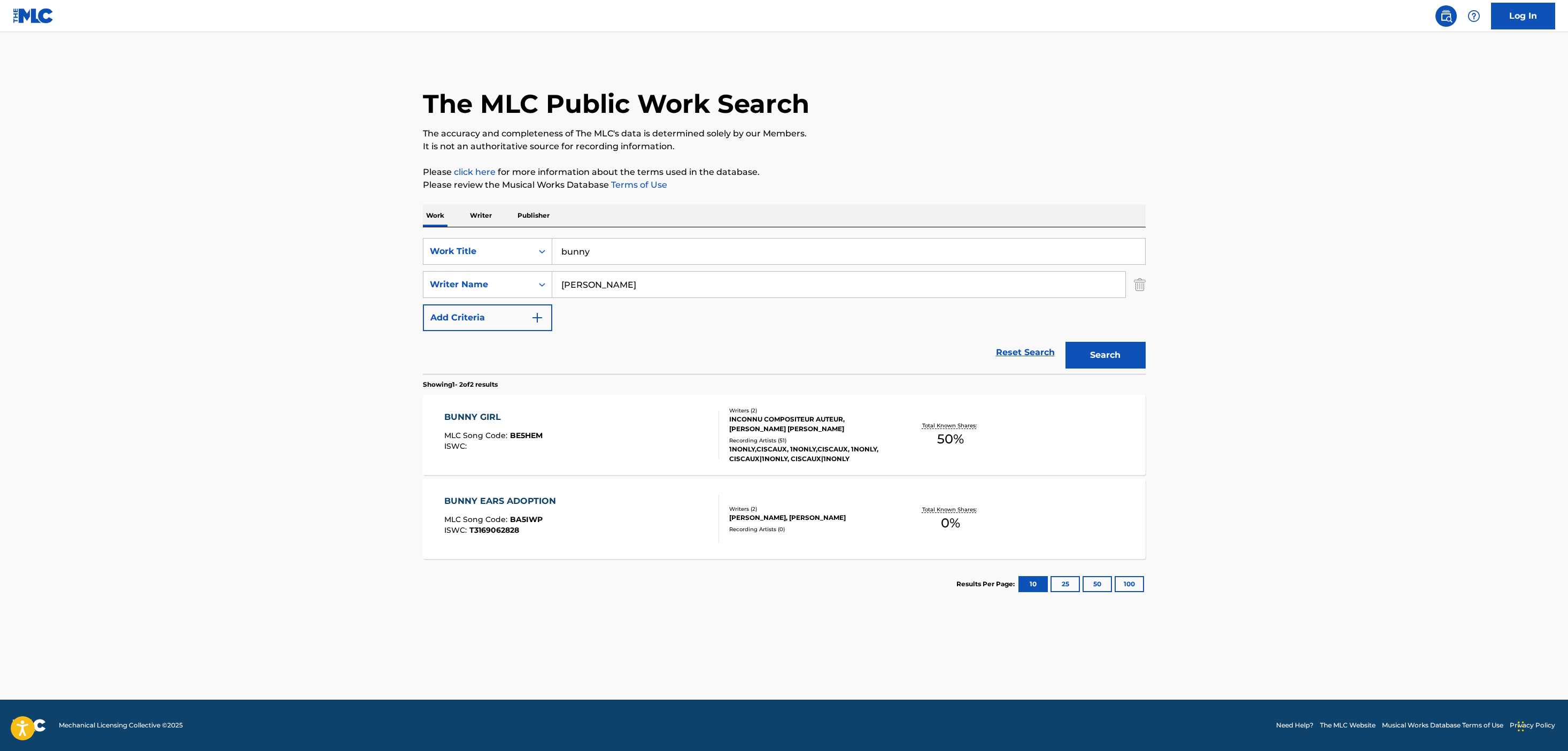
click at [681, 448] on div "BUNNY GIRL MLC Song Code : BE5HEM ISWC :" at bounding box center [581, 435] width 275 height 48
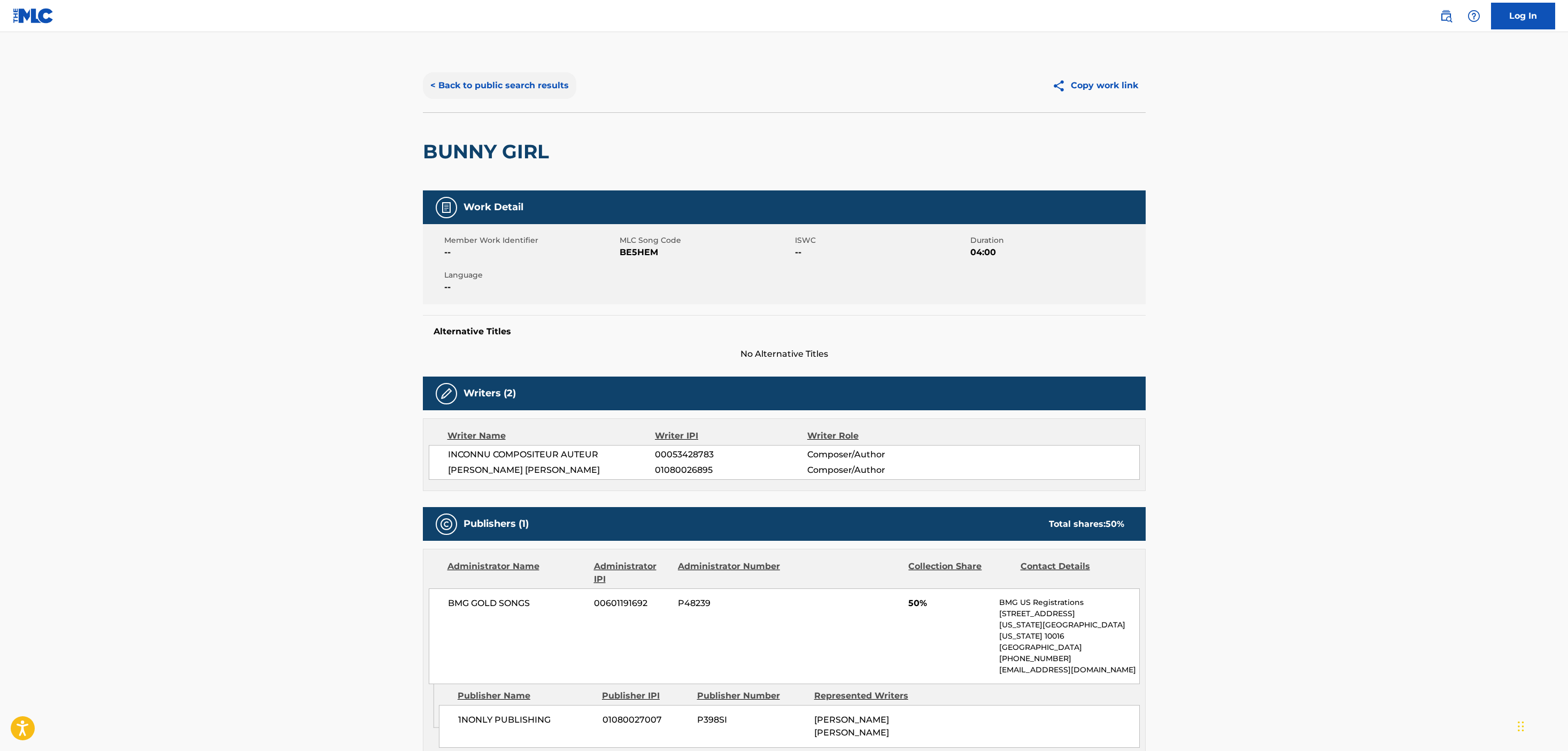
click at [448, 84] on button "< Back to public search results" at bounding box center [500, 86] width 153 height 27
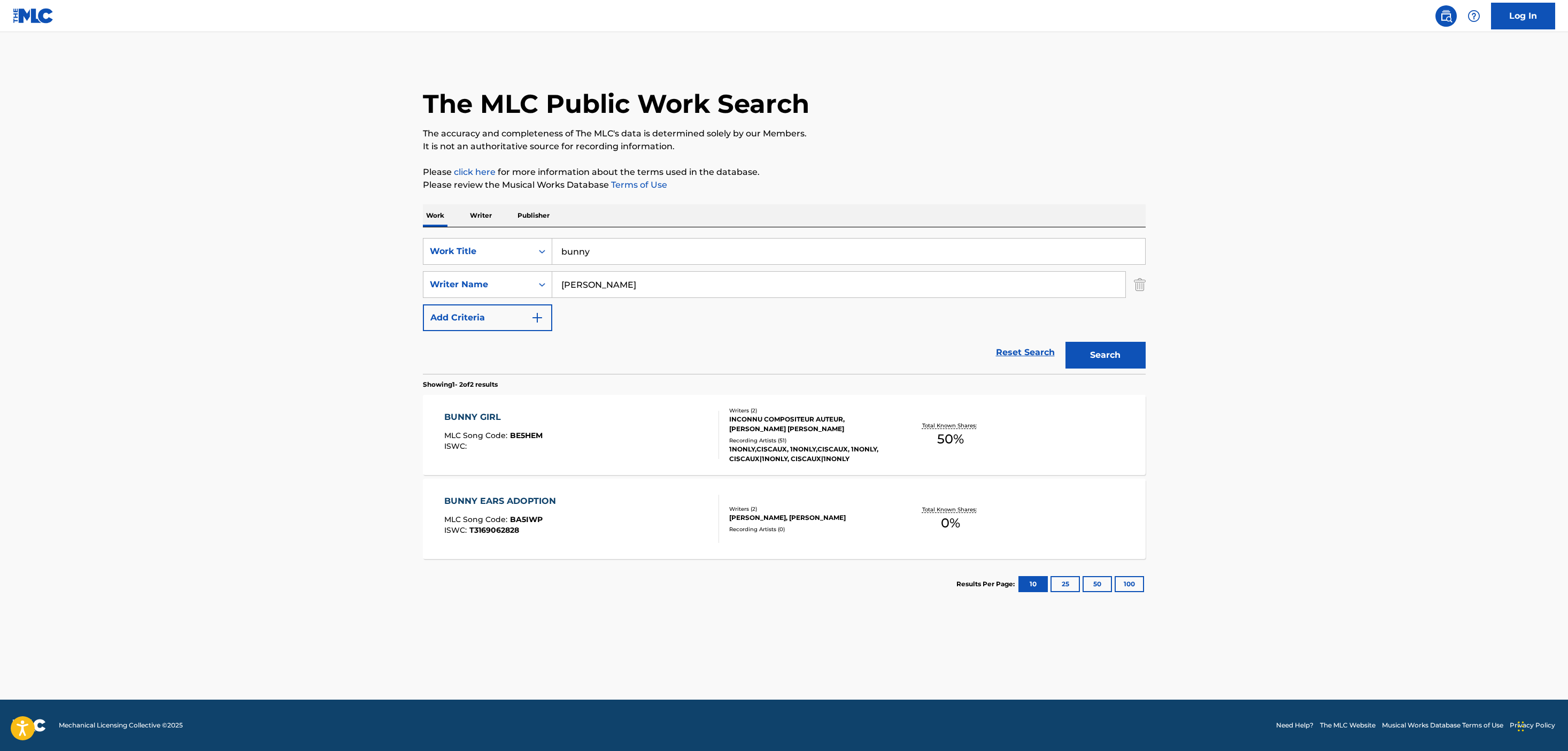
click at [612, 252] on input "bunny" at bounding box center [849, 252] width 593 height 26
type input "junkie"
click at [606, 270] on div "SearchWithCriteriaef861ea2-c030-4393-8d2f-6824c009e2cb Work Title junkie Search…" at bounding box center [784, 284] width 723 height 93
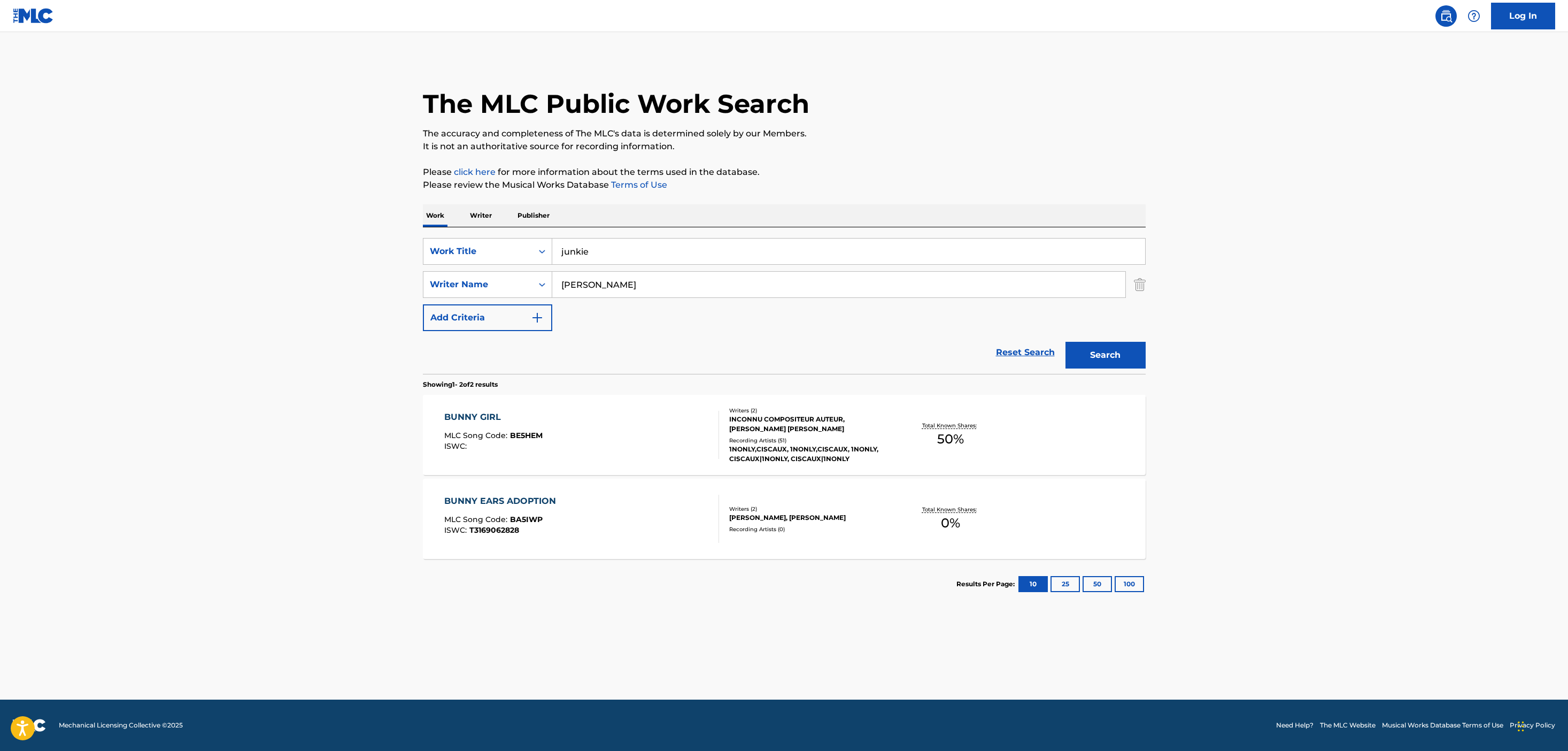
click at [603, 291] on input "[PERSON_NAME]" at bounding box center [839, 284] width 573 height 26
type input "jaydes"
click at [1065, 342] on button "Search" at bounding box center [1105, 355] width 80 height 27
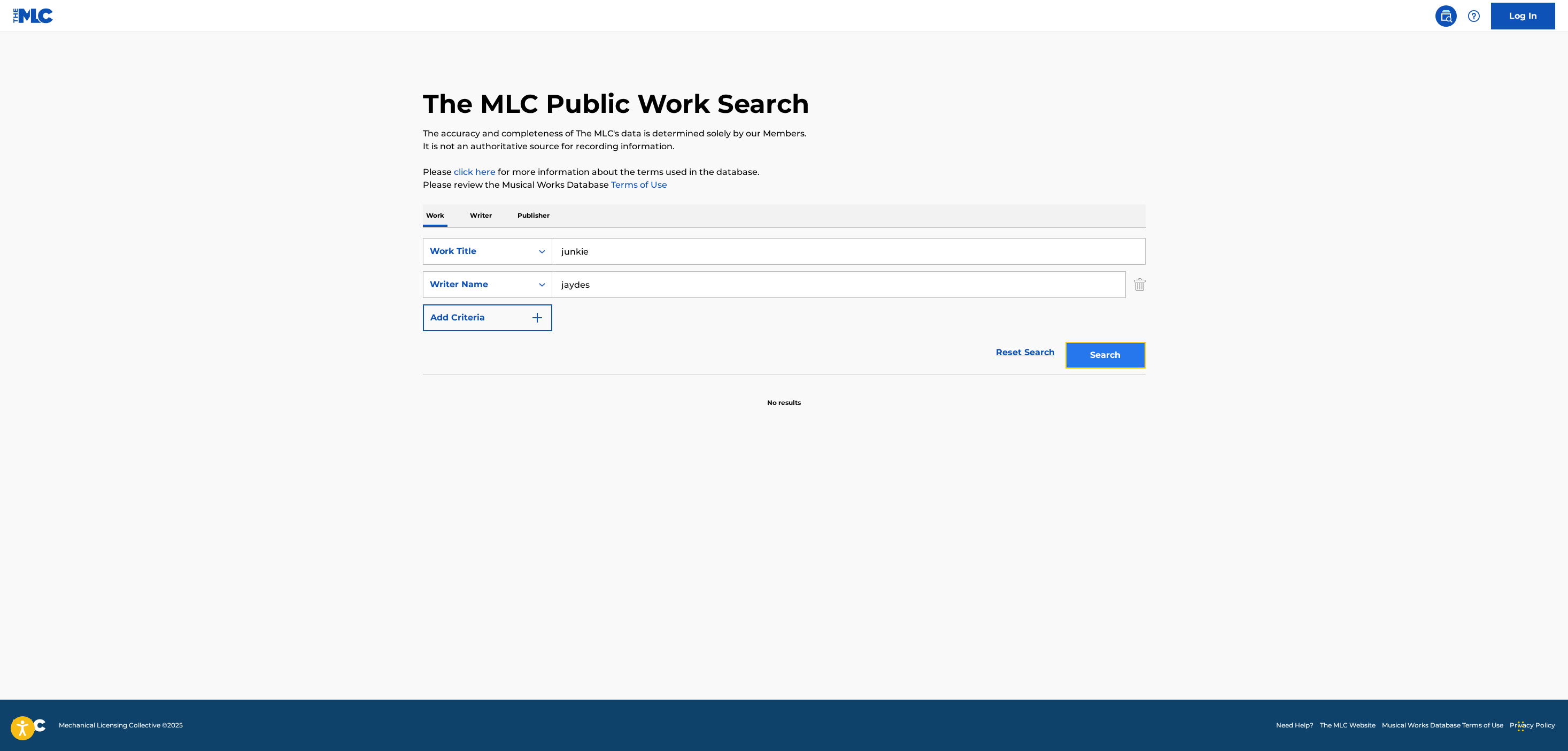
click at [1107, 360] on button "Search" at bounding box center [1105, 355] width 80 height 27
click at [712, 264] on div "junkie" at bounding box center [849, 252] width 593 height 27
click at [712, 251] on input "junkie" at bounding box center [849, 252] width 593 height 26
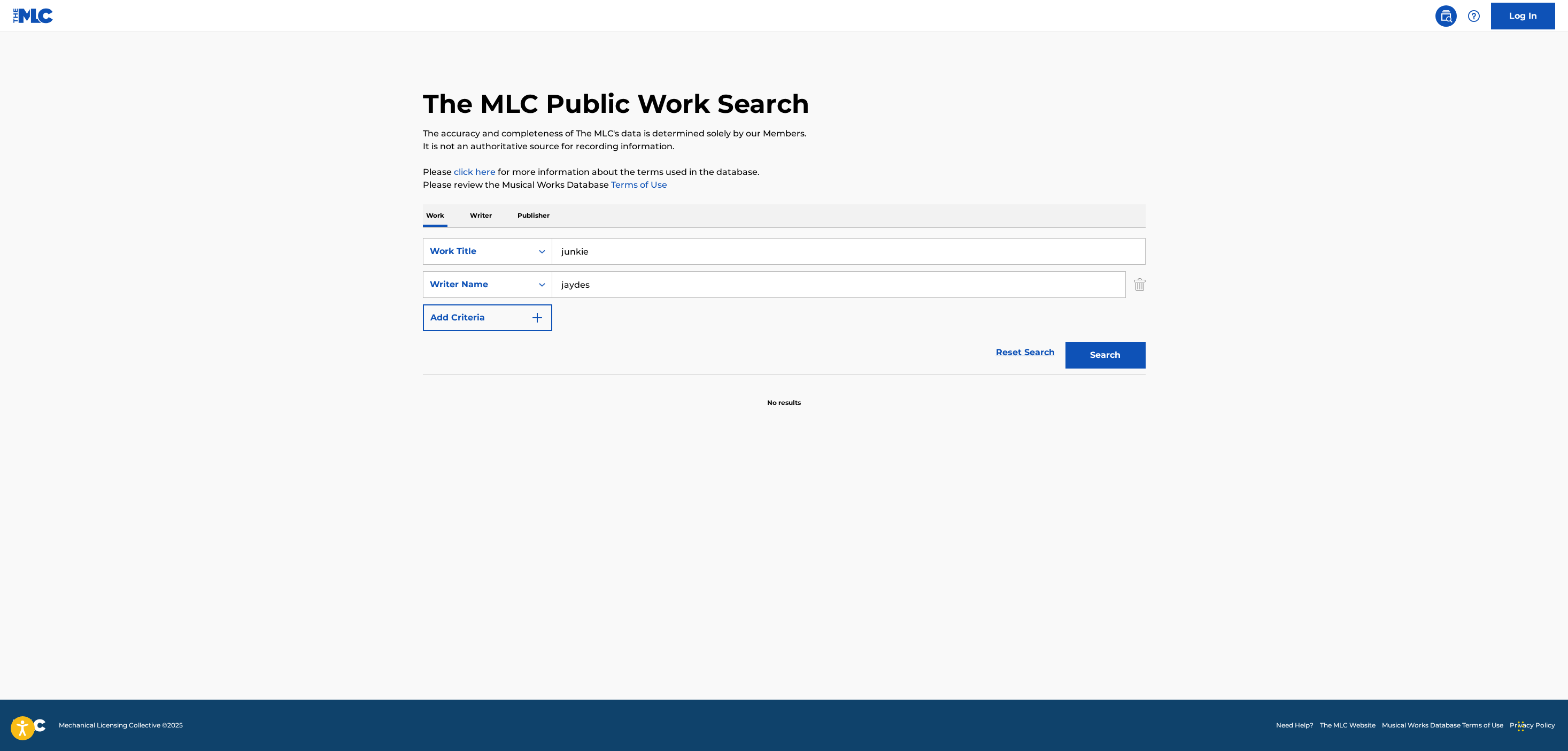
click at [712, 251] on input "junkie" at bounding box center [849, 252] width 593 height 26
click at [473, 205] on p "Writer" at bounding box center [481, 216] width 29 height 23
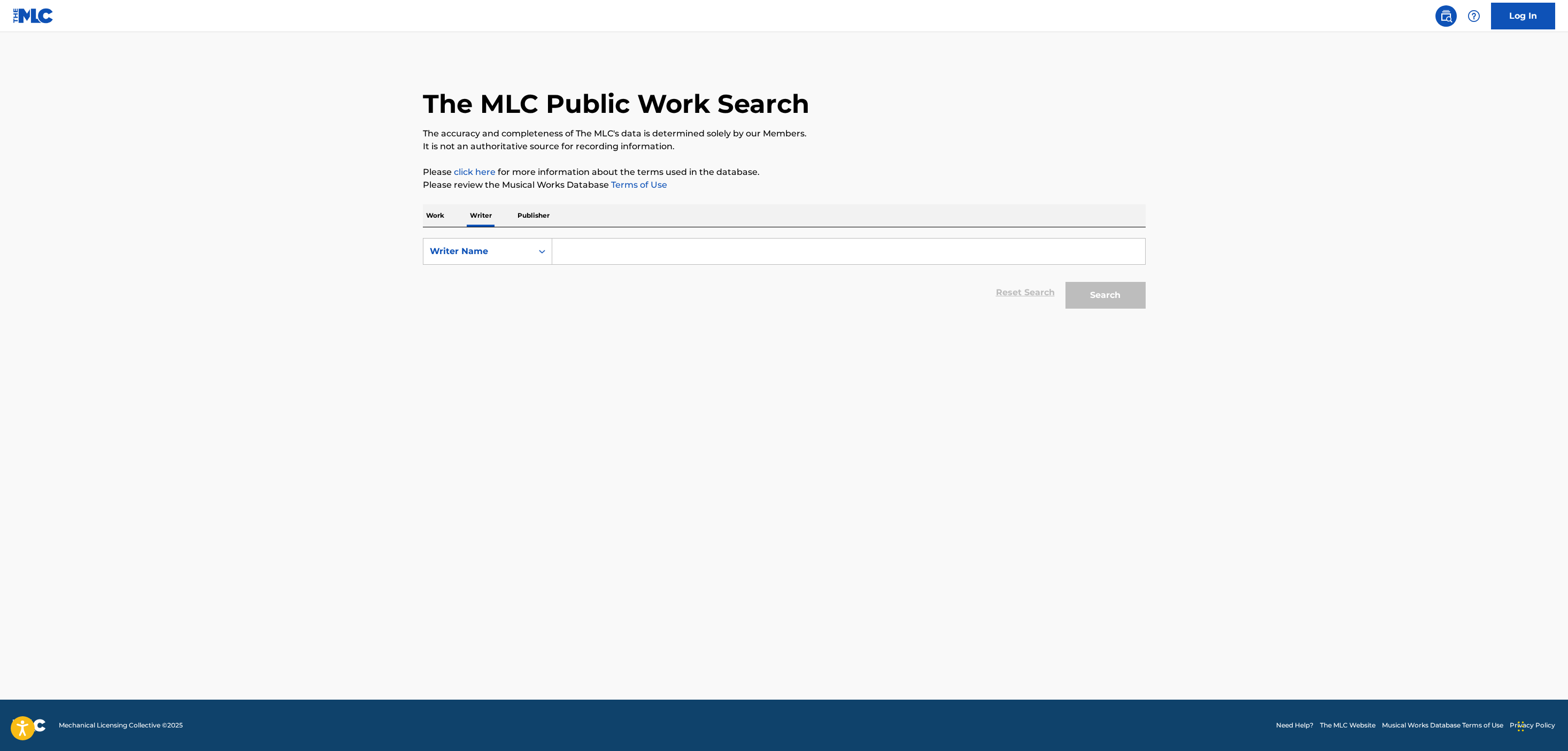
click at [621, 254] on input "Search Form" at bounding box center [849, 252] width 593 height 26
type input "jaydes"
click at [1065, 282] on button "Search" at bounding box center [1105, 295] width 80 height 27
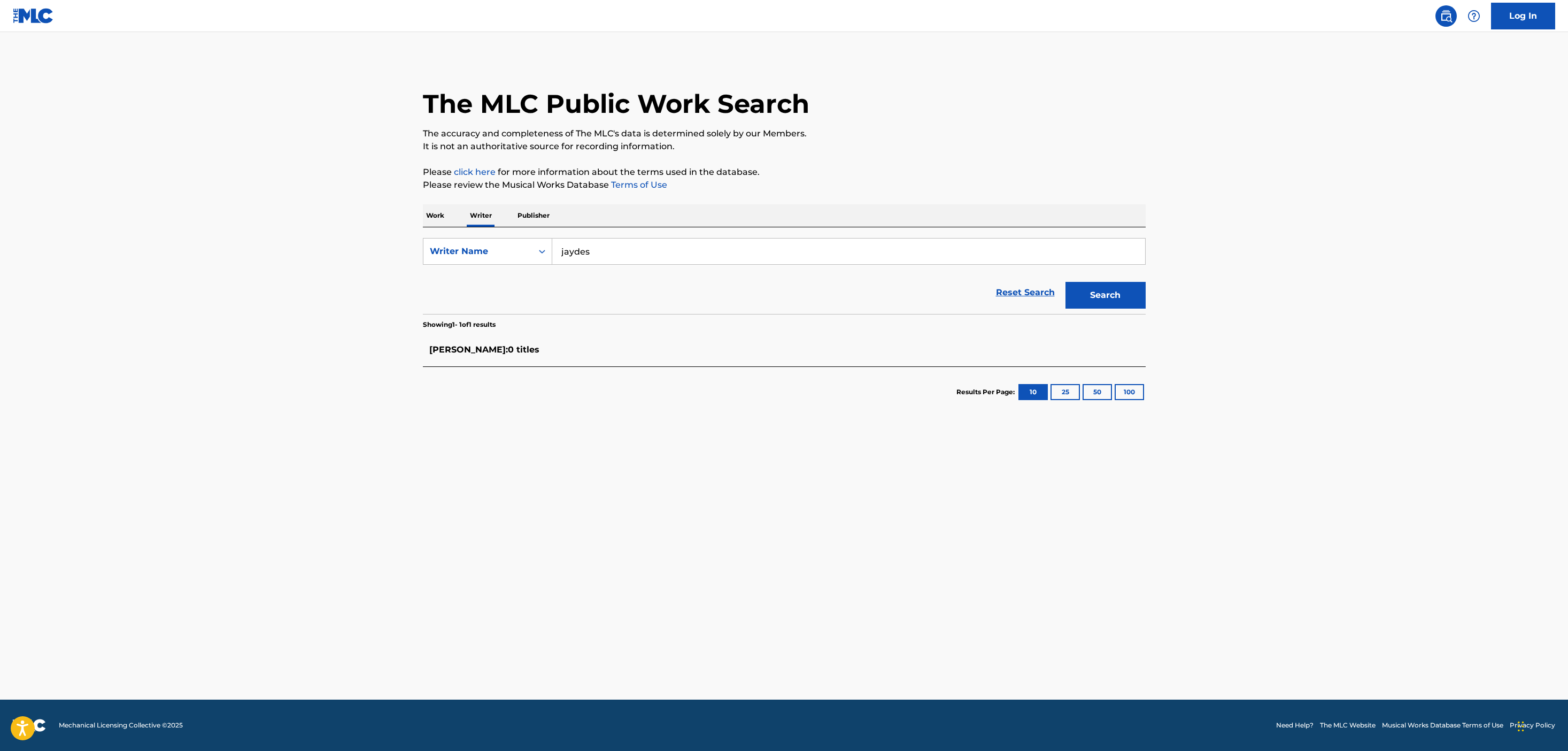
click at [623, 239] on input "jaydes" at bounding box center [849, 252] width 593 height 26
click at [431, 214] on p "Work" at bounding box center [435, 216] width 24 height 23
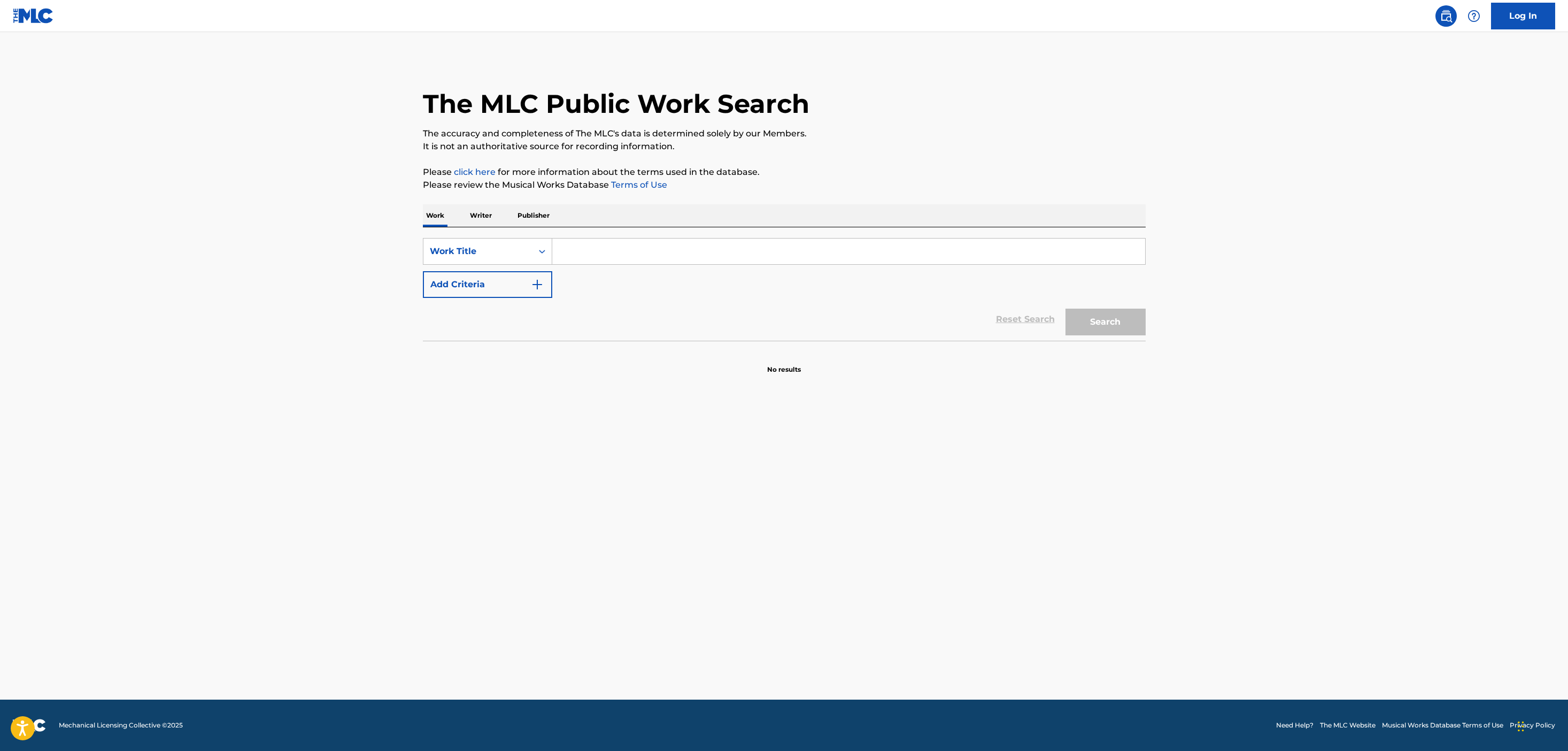
click at [662, 256] on input "Search Form" at bounding box center [849, 252] width 593 height 26
type input "migraine"
click at [544, 279] on button "Add Criteria" at bounding box center [488, 284] width 130 height 27
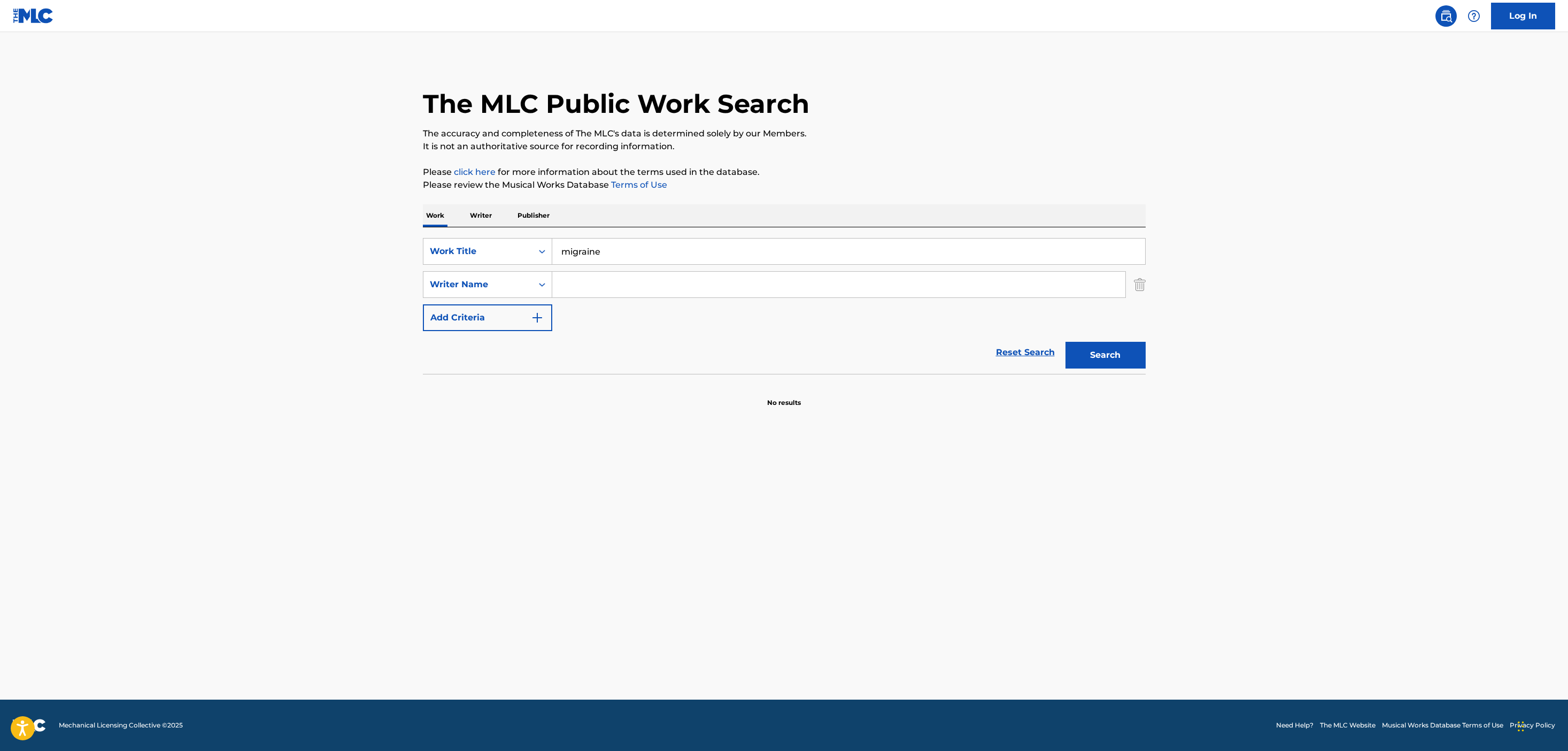
click at [600, 278] on input "Search Form" at bounding box center [839, 284] width 573 height 26
type input "[PERSON_NAME]"
click at [1065, 342] on button "Search" at bounding box center [1105, 355] width 80 height 27
click at [595, 239] on input "migraine" at bounding box center [849, 252] width 593 height 26
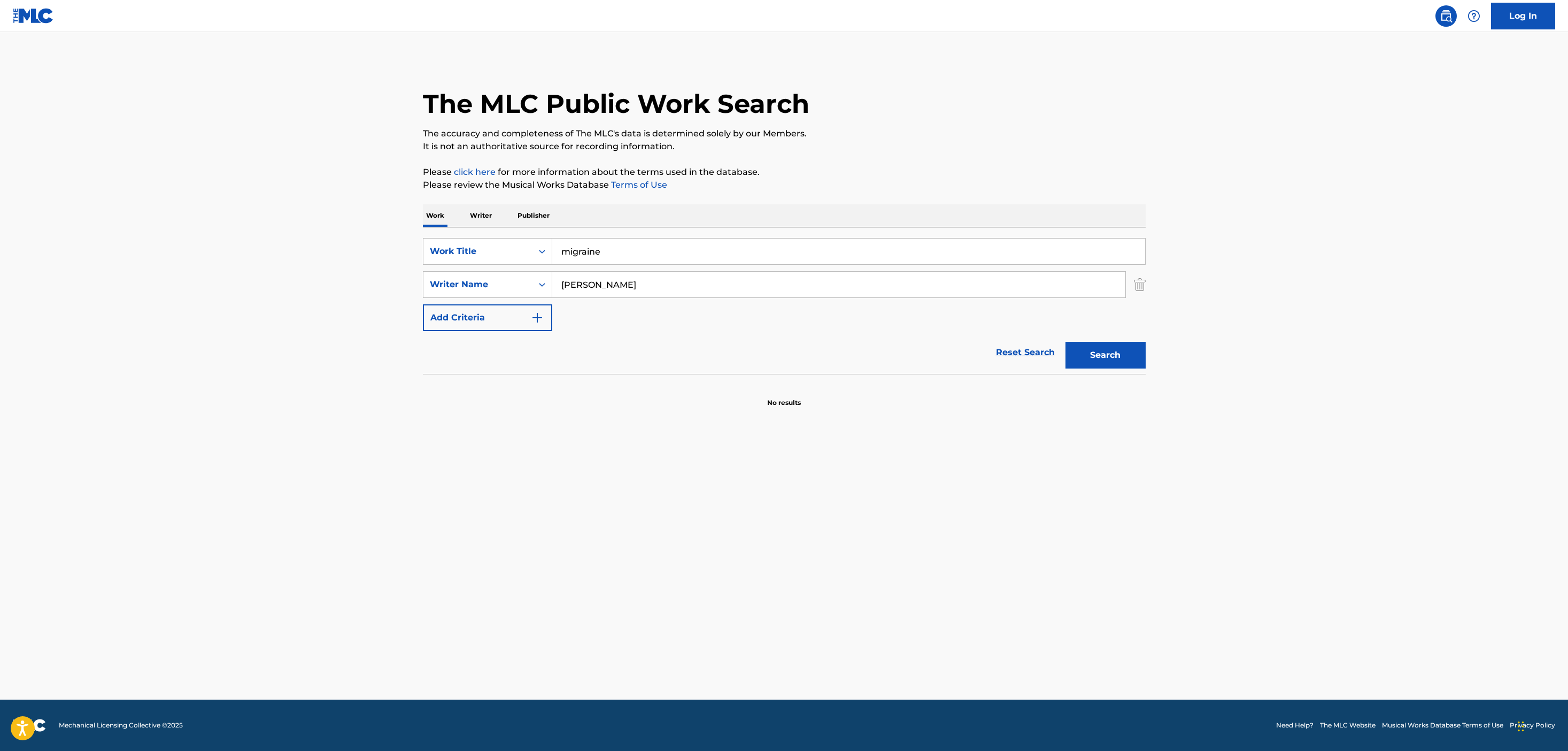
click at [595, 239] on input "migraine" at bounding box center [849, 252] width 593 height 26
type input "hysteric"
click at [1065, 342] on button "Search" at bounding box center [1105, 355] width 80 height 27
click at [593, 290] on input "[PERSON_NAME]" at bounding box center [839, 284] width 573 height 26
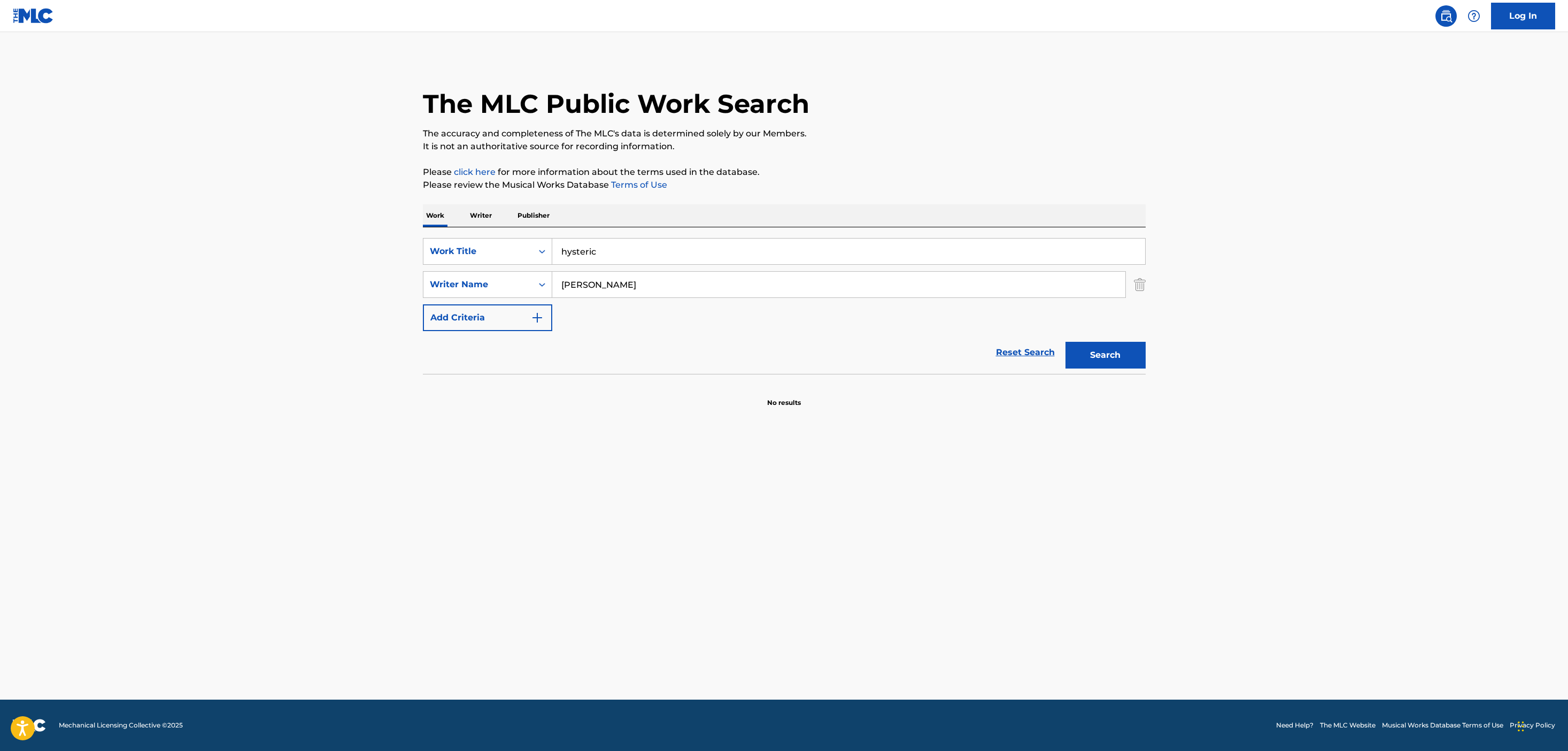
click at [593, 290] on input "[PERSON_NAME]" at bounding box center [839, 284] width 573 height 26
type input "jaydes"
click at [1065, 342] on button "Search" at bounding box center [1105, 355] width 80 height 27
click at [654, 289] on input "jaydes" at bounding box center [839, 284] width 573 height 26
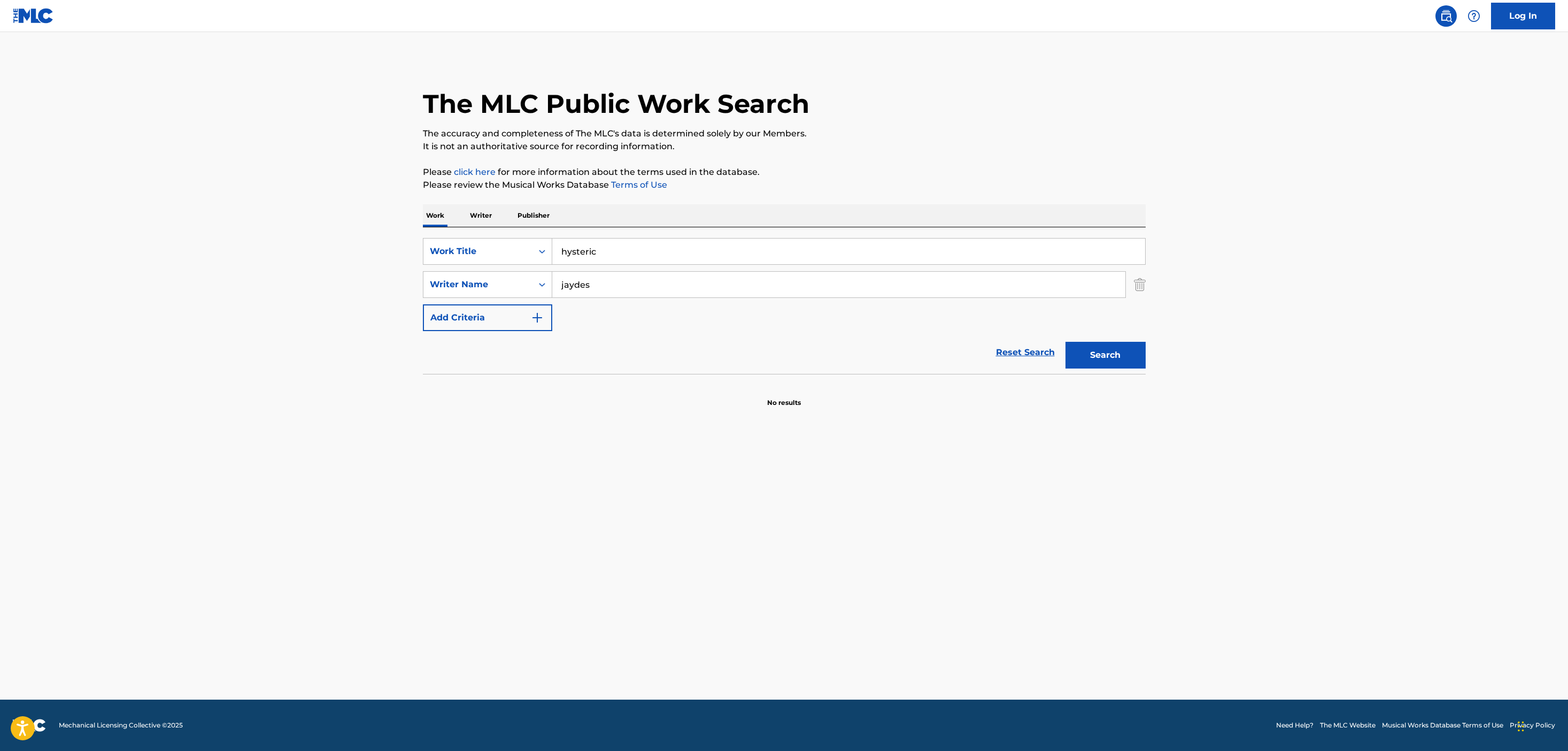
click at [654, 289] on input "jaydes" at bounding box center [839, 284] width 573 height 26
click at [614, 258] on input "hysteric" at bounding box center [849, 252] width 593 height 26
type input "migraine"
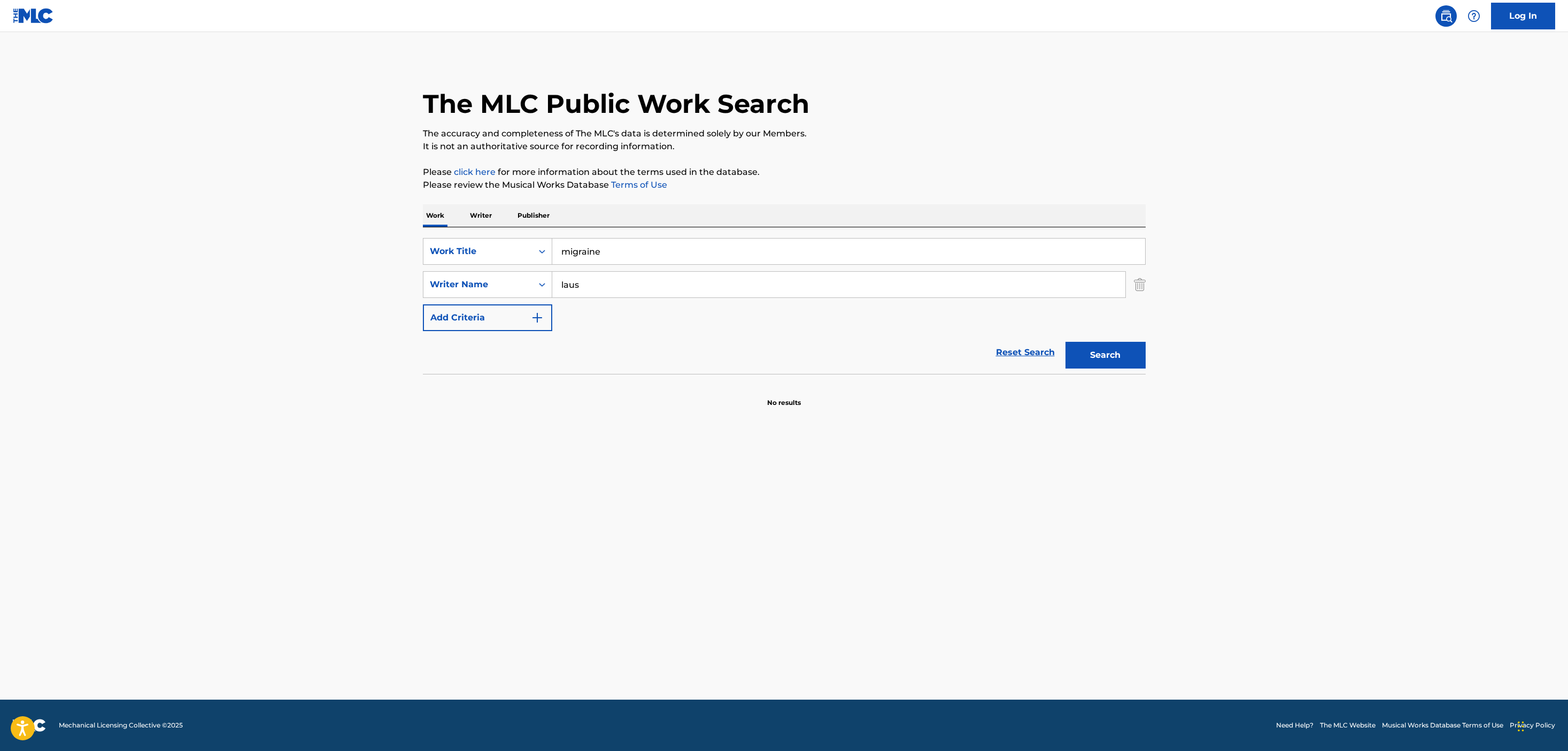
type input "laus"
click at [1065, 342] on button "Search" at bounding box center [1105, 355] width 80 height 27
